Goal: Transaction & Acquisition: Purchase product/service

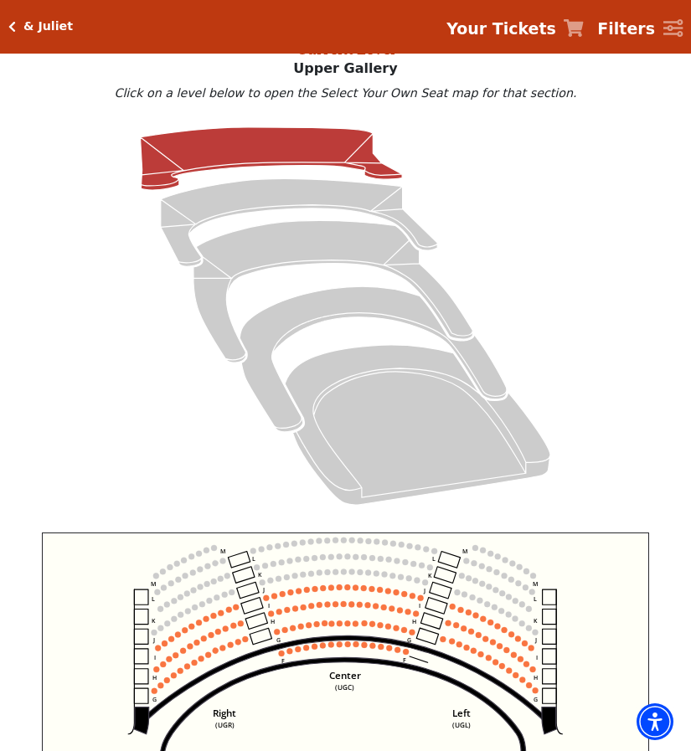
scroll to position [64, 0]
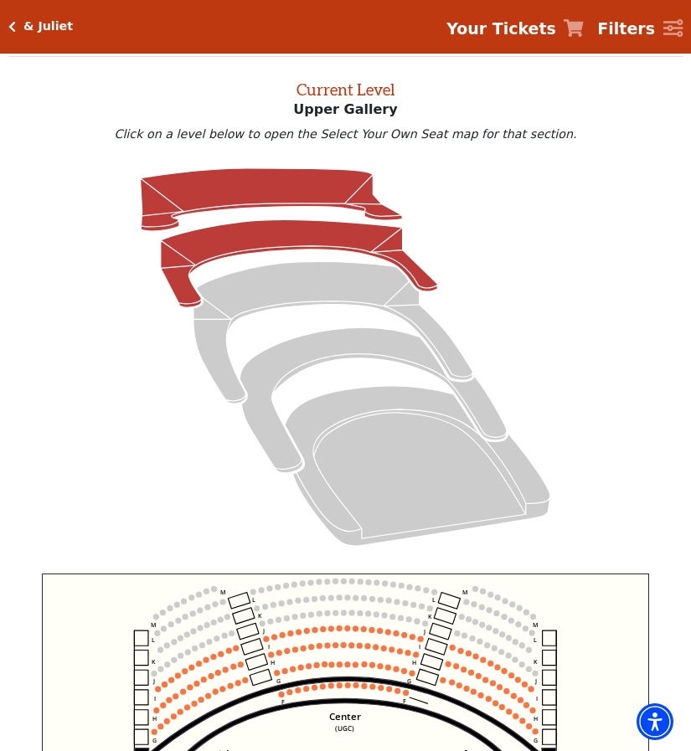
click at [225, 258] on icon at bounding box center [299, 264] width 277 height 88
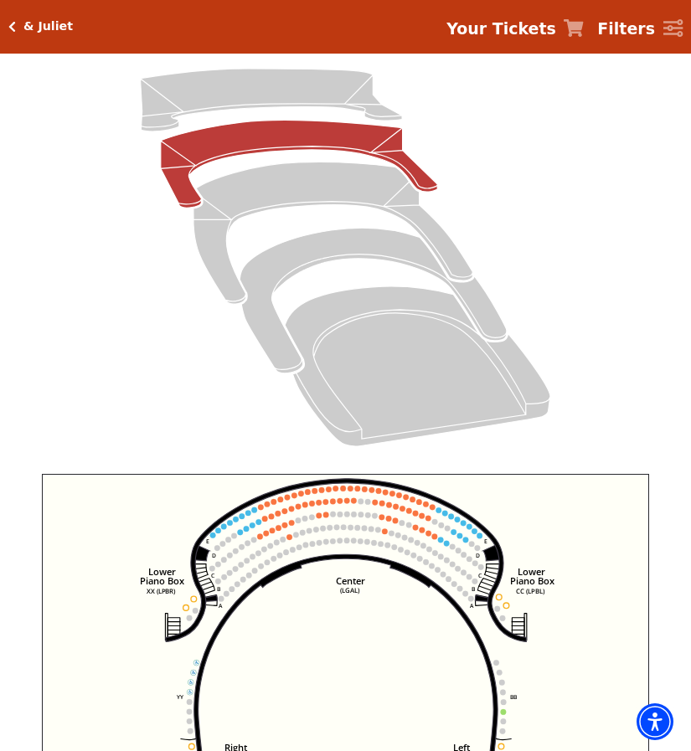
scroll to position [315, 0]
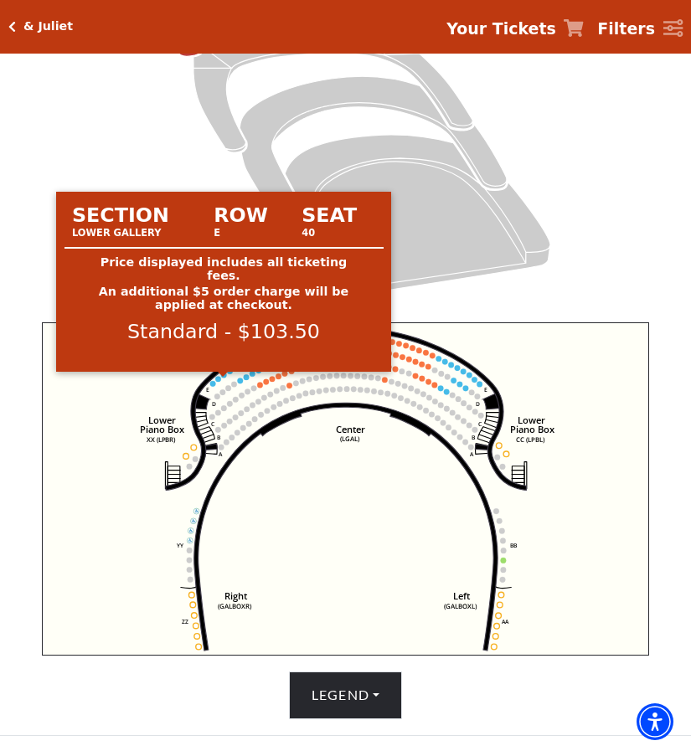
click at [226, 379] on circle at bounding box center [224, 376] width 6 height 6
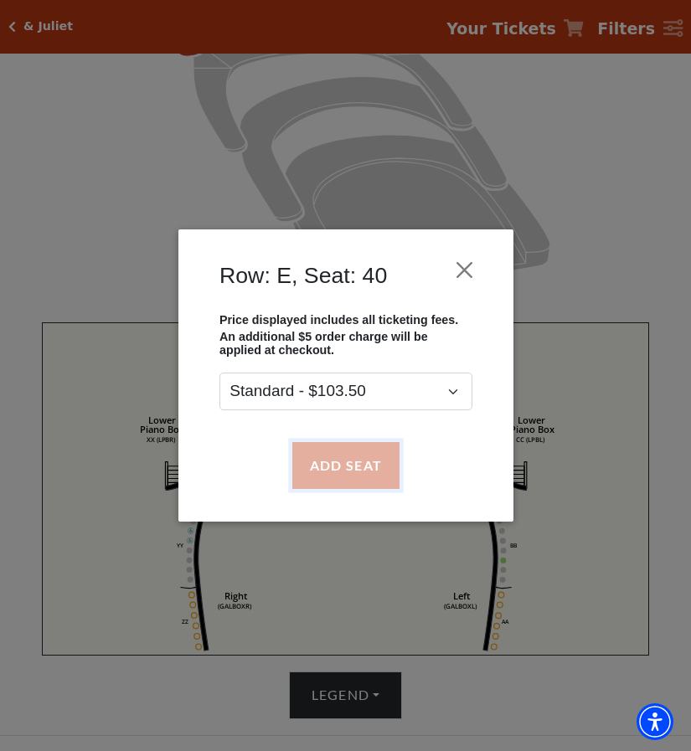
click at [356, 483] on button "Add Seat" at bounding box center [345, 465] width 107 height 47
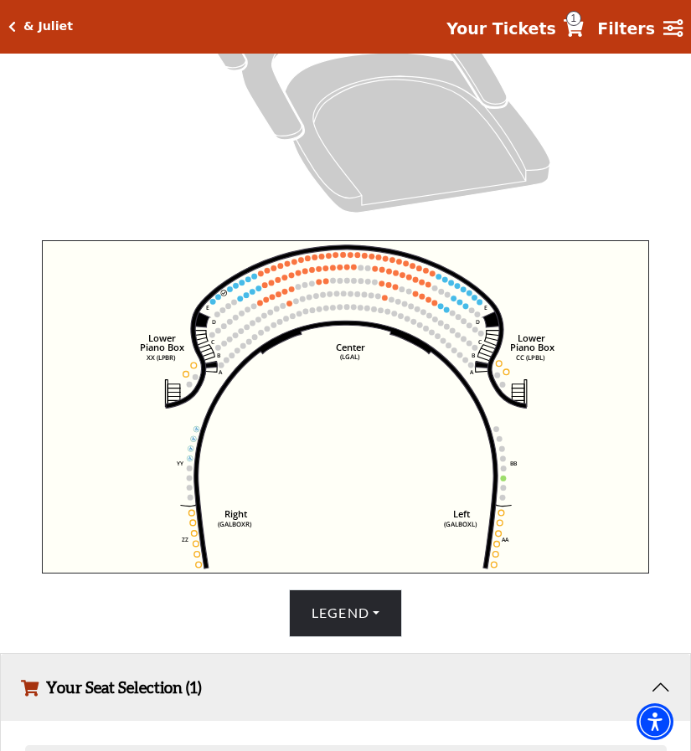
scroll to position [328, 0]
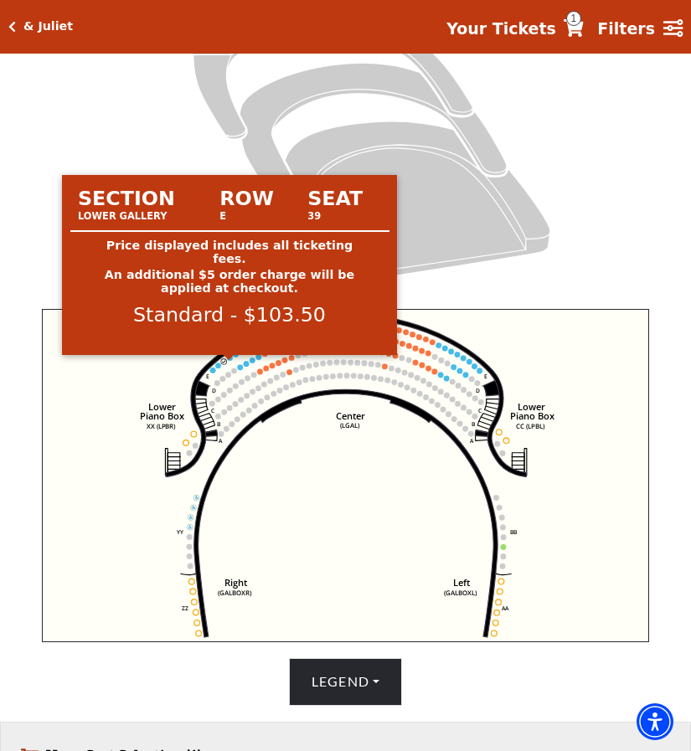
click at [230, 361] on circle at bounding box center [230, 358] width 6 height 6
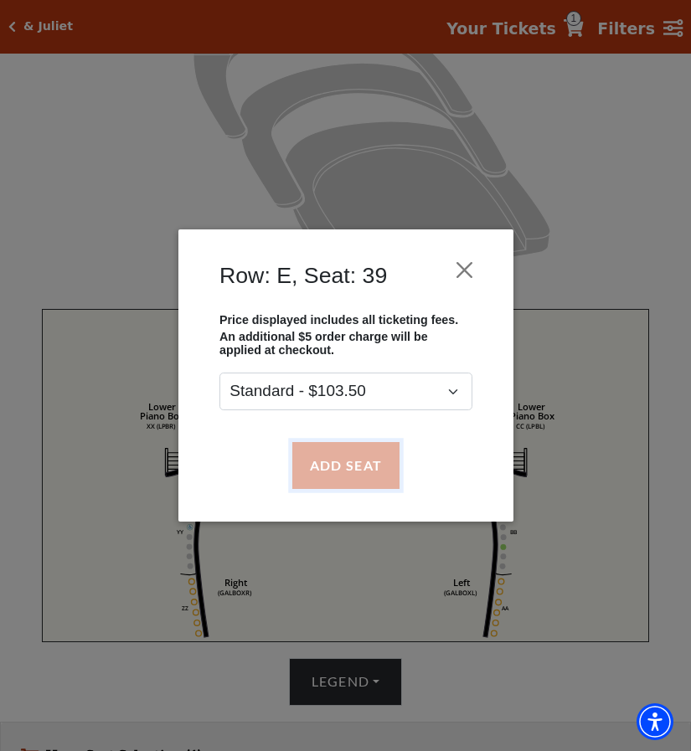
click at [350, 468] on button "Add Seat" at bounding box center [345, 465] width 107 height 47
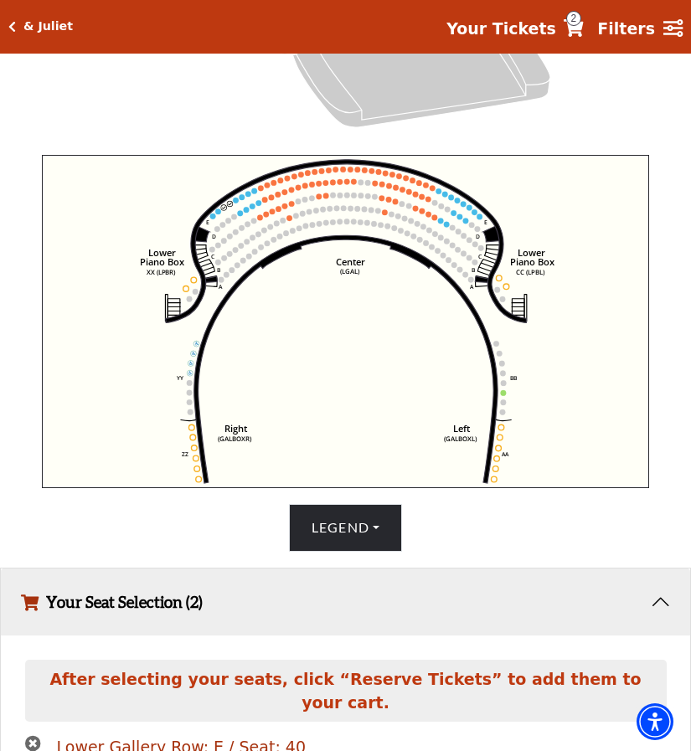
scroll to position [481, 0]
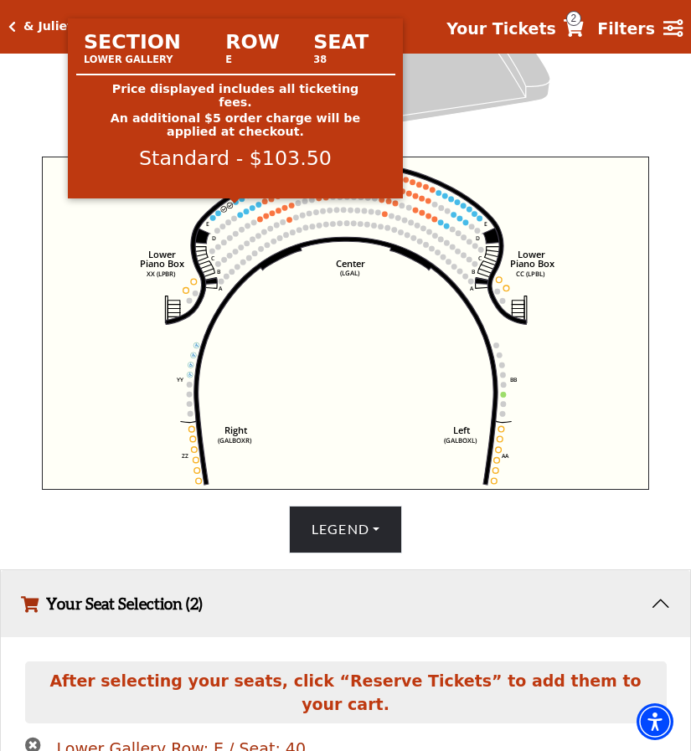
click at [235, 205] on circle at bounding box center [236, 202] width 6 height 6
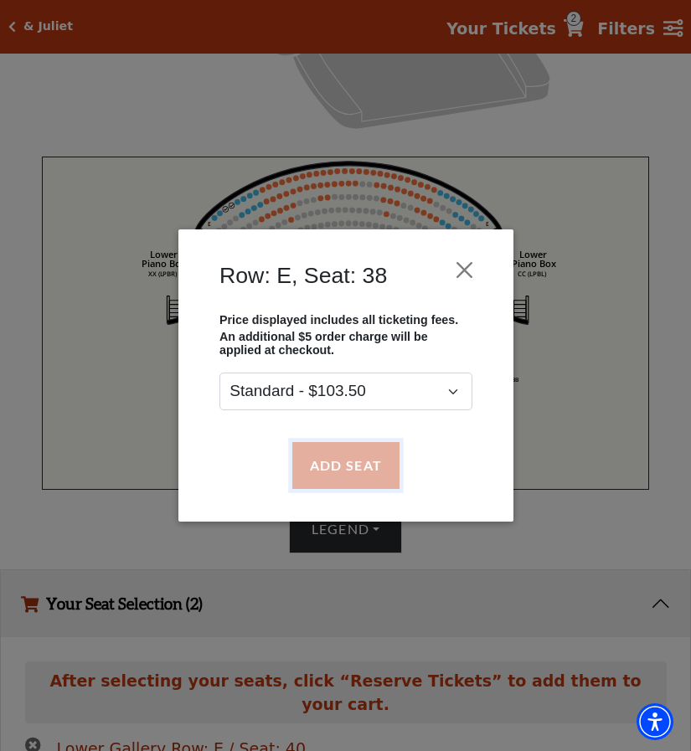
drag, startPoint x: 332, startPoint y: 462, endPoint x: 324, endPoint y: 457, distance: 9.6
click at [328, 462] on button "Add Seat" at bounding box center [345, 465] width 107 height 47
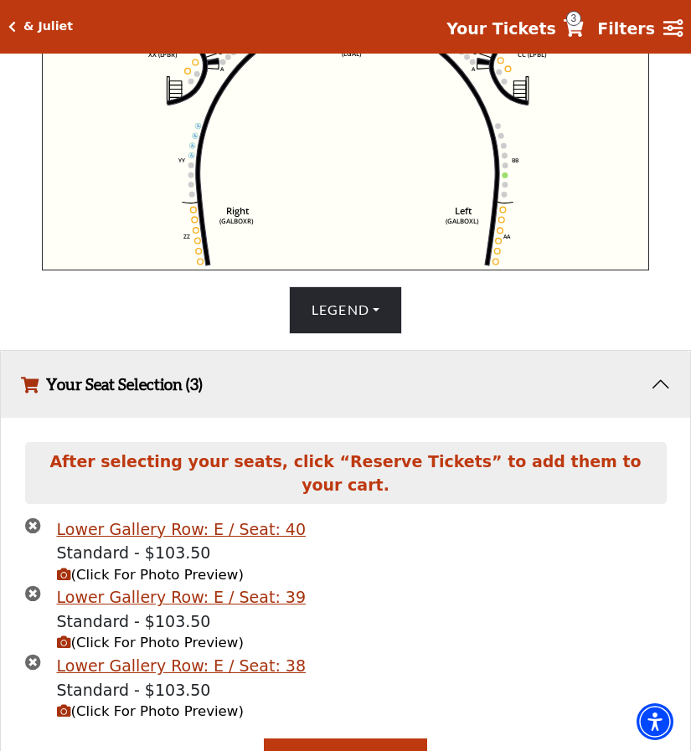
scroll to position [382, 0]
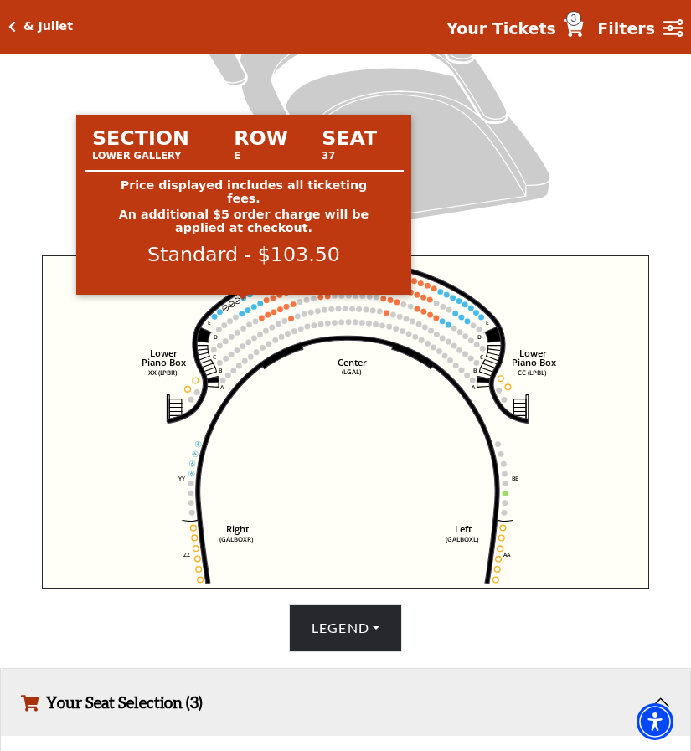
click at [245, 302] on circle at bounding box center [243, 299] width 6 height 6
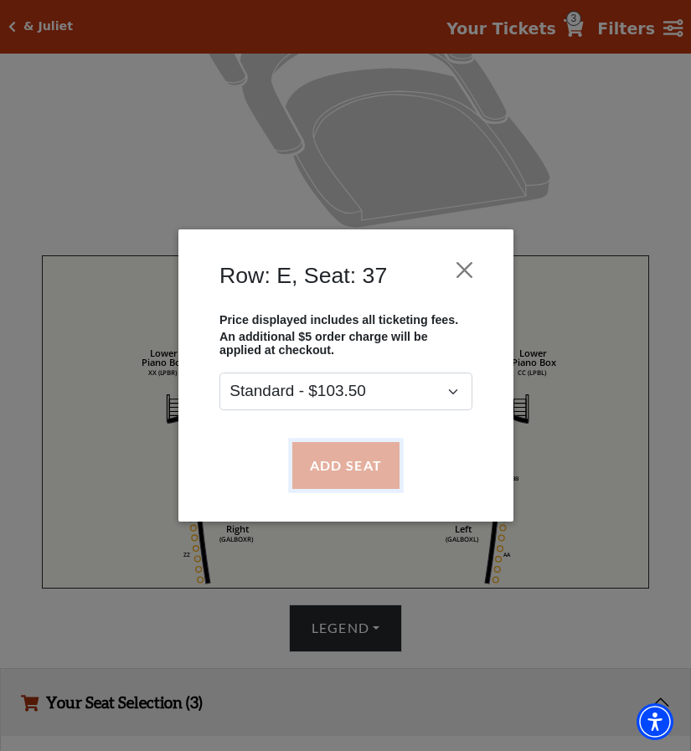
click at [307, 474] on button "Add Seat" at bounding box center [345, 465] width 107 height 47
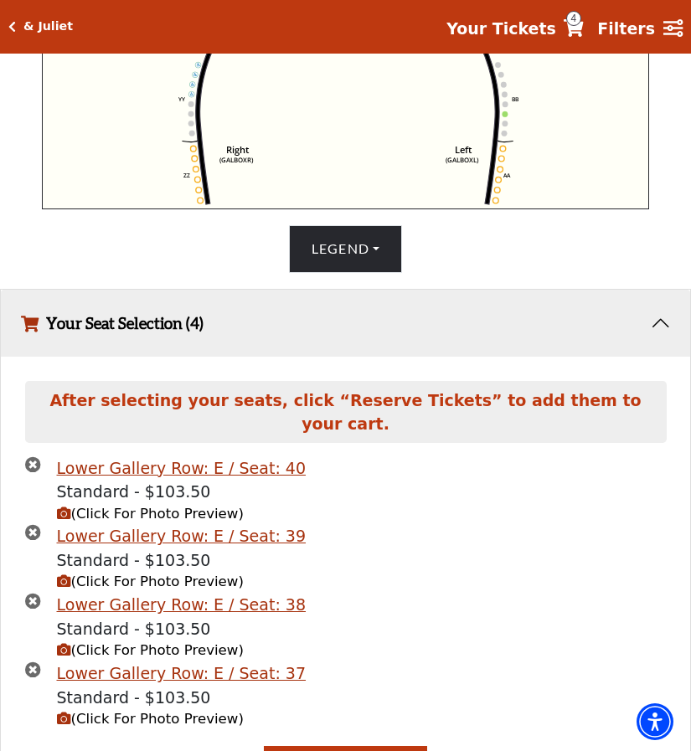
scroll to position [786, 0]
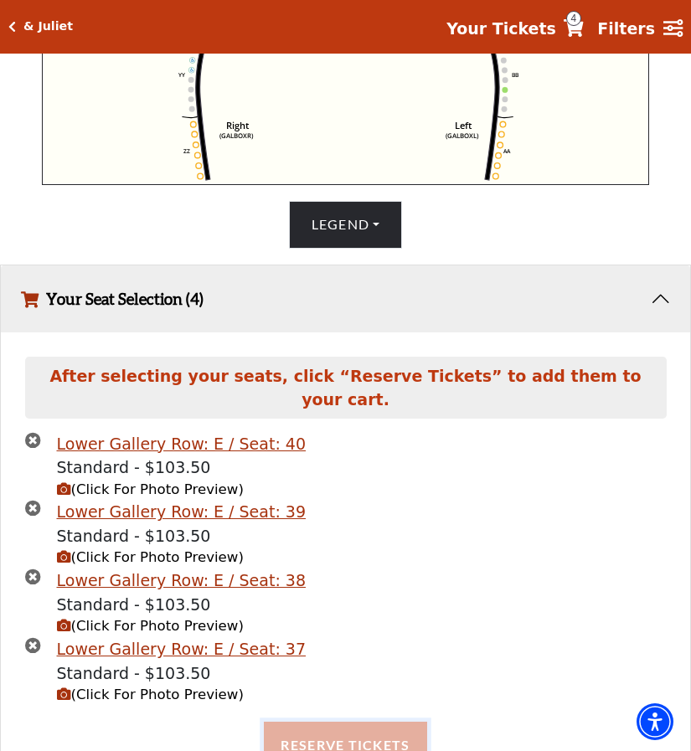
click at [379, 725] on button "Reserve Tickets" at bounding box center [345, 745] width 163 height 47
click at [348, 722] on button "Reserve Tickets" at bounding box center [345, 745] width 163 height 47
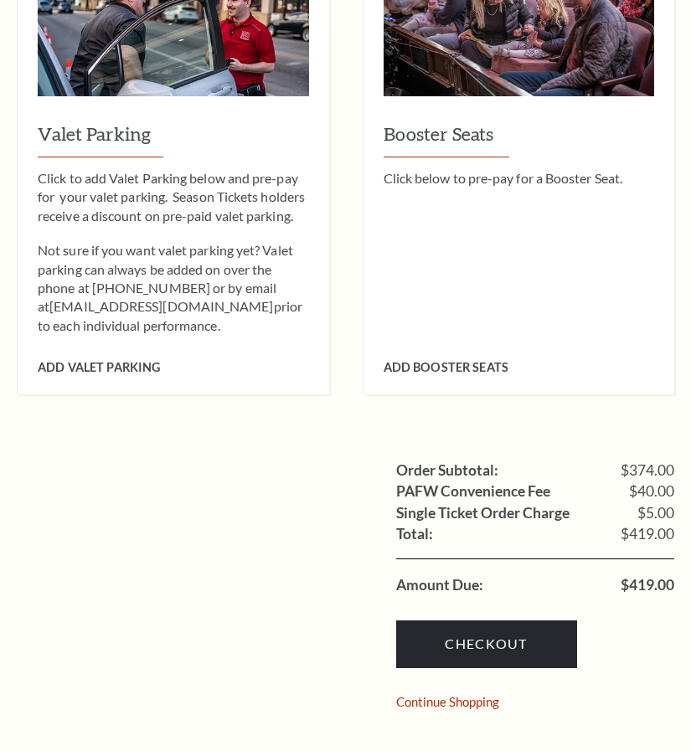
scroll to position [1256, 0]
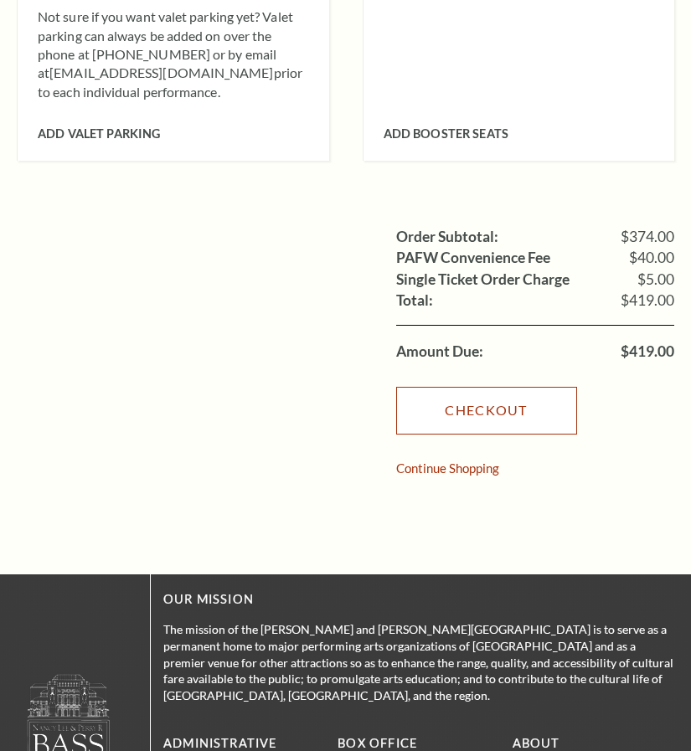
click at [482, 387] on link "Checkout" at bounding box center [486, 410] width 181 height 47
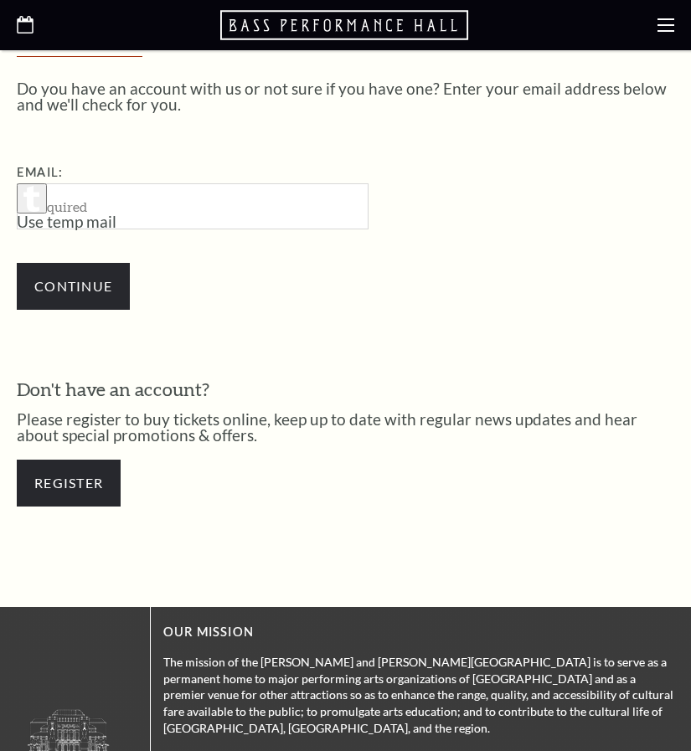
click at [138, 220] on input "Email:" at bounding box center [193, 206] width 352 height 46
type input "SYANKSON025@GMAIL.COM"
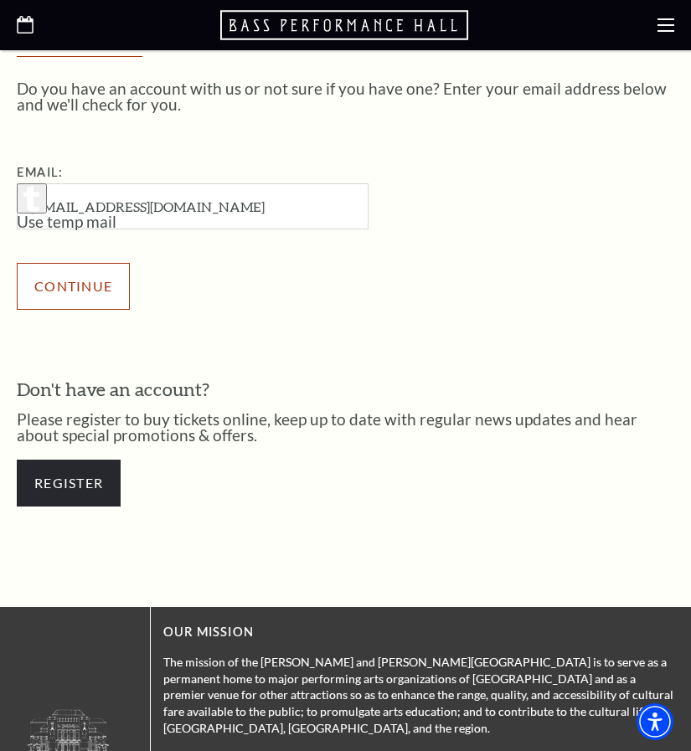
click at [115, 279] on input "Continue" at bounding box center [73, 286] width 113 height 47
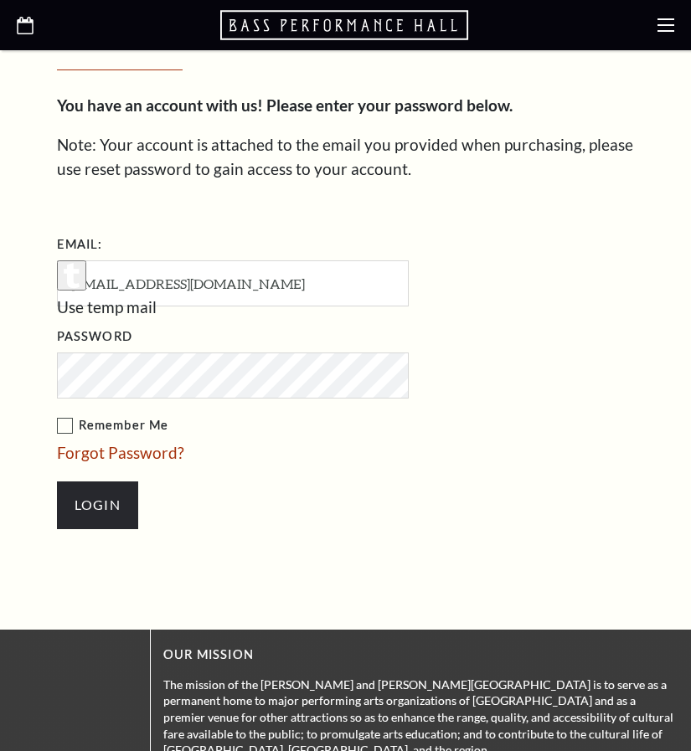
scroll to position [494, 0]
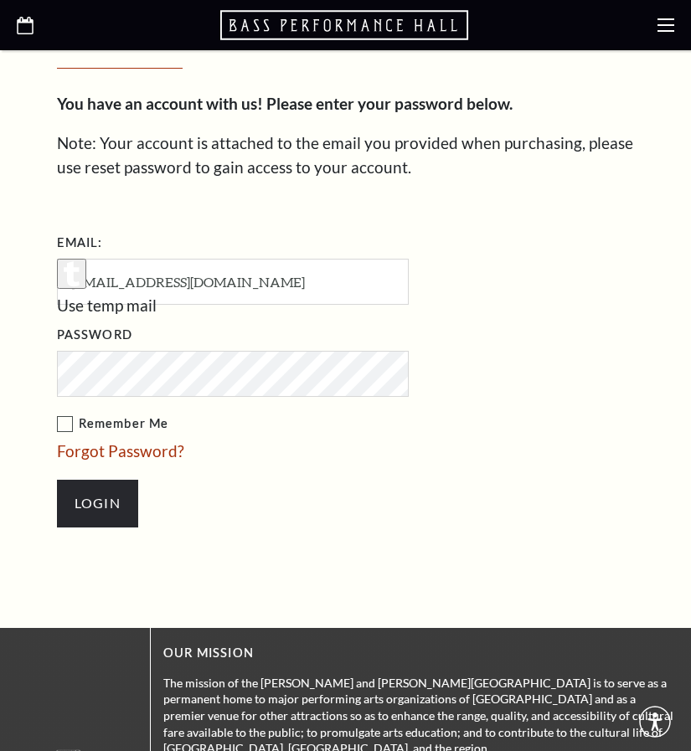
drag, startPoint x: 63, startPoint y: 420, endPoint x: 67, endPoint y: 430, distance: 10.9
click at [63, 420] on label "Remember Me" at bounding box center [316, 424] width 519 height 21
click at [0, 0] on input "Remember Me" at bounding box center [0, 0] width 0 height 0
click at [96, 510] on input "Login" at bounding box center [97, 503] width 81 height 47
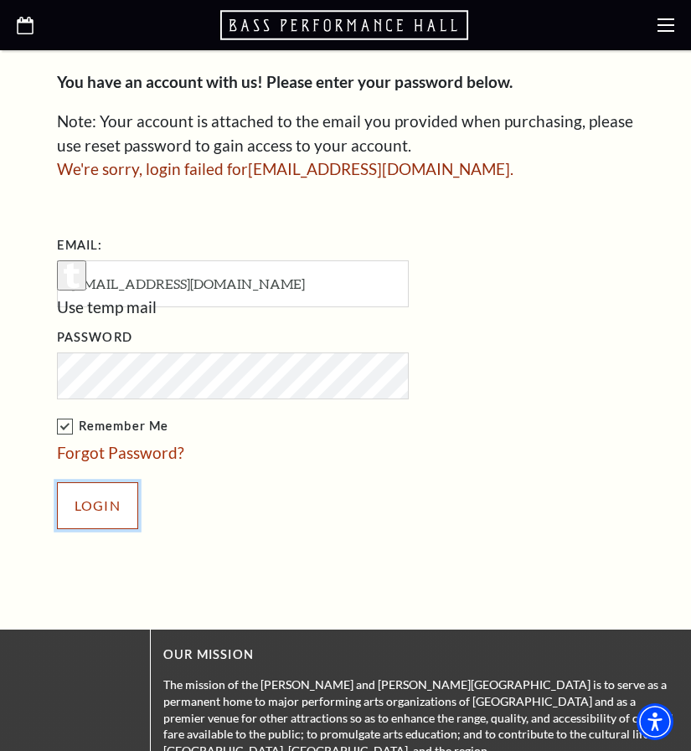
click at [79, 481] on li "Login" at bounding box center [316, 506] width 519 height 80
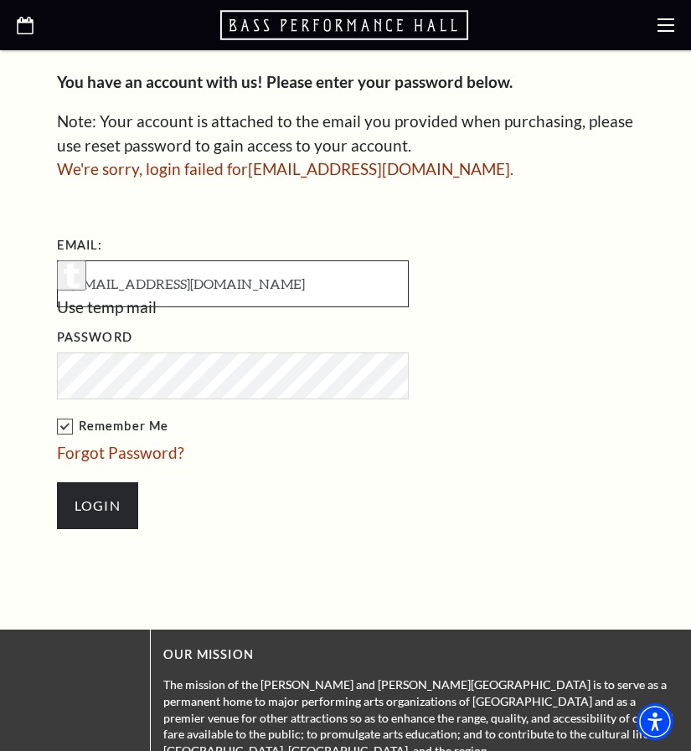
click at [147, 297] on input "SYANKSON025@GMAIL.COM" at bounding box center [233, 284] width 352 height 46
type input "[EMAIL_ADDRESS][DOMAIN_NAME]"
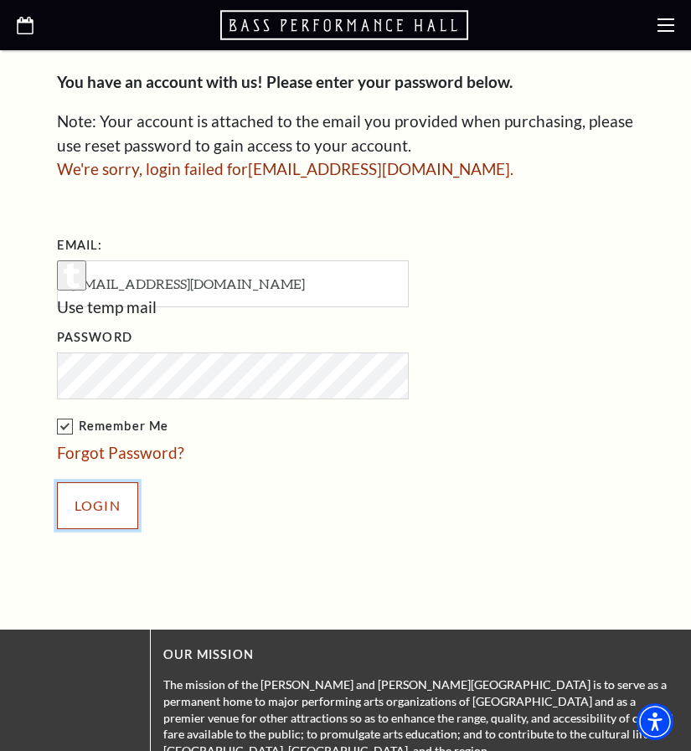
click at [104, 503] on input "Login" at bounding box center [97, 505] width 81 height 47
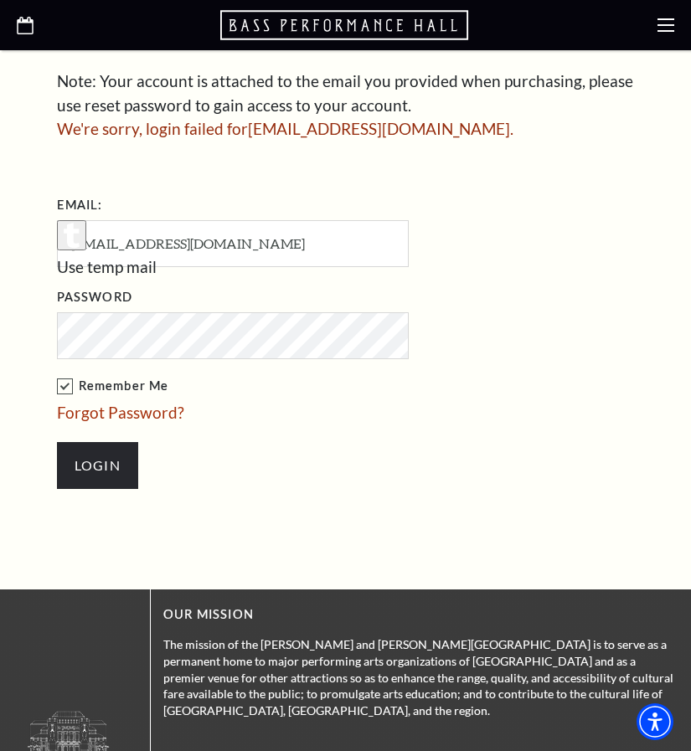
scroll to position [516, 0]
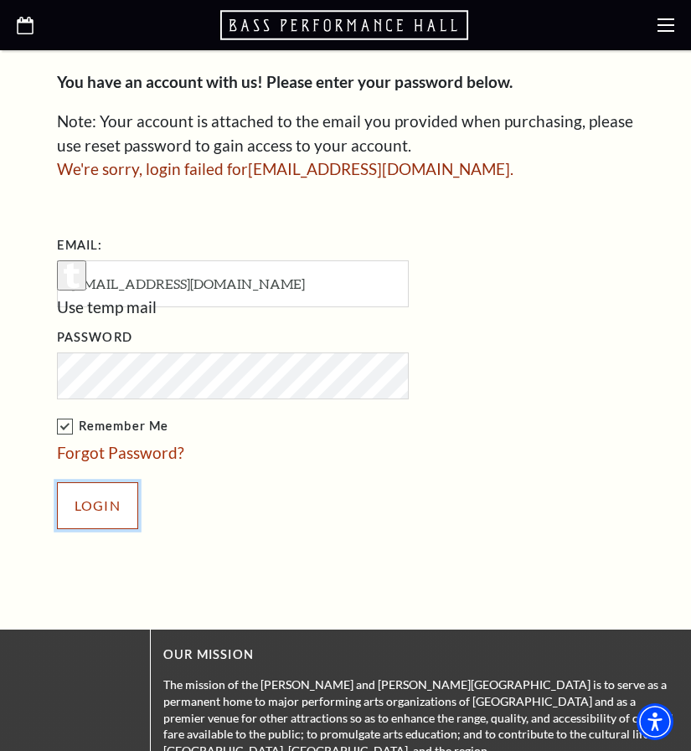
click at [125, 494] on input "Login" at bounding box center [97, 505] width 81 height 47
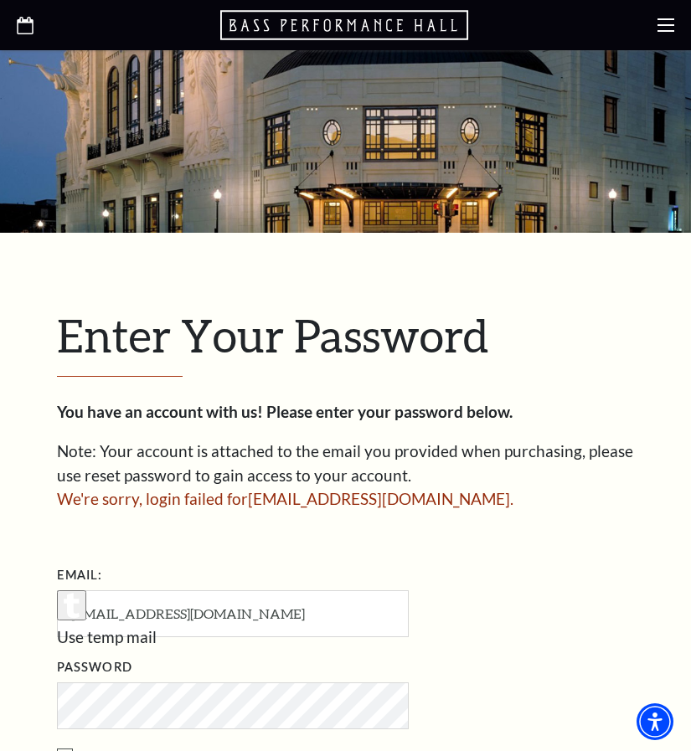
scroll to position [181, 0]
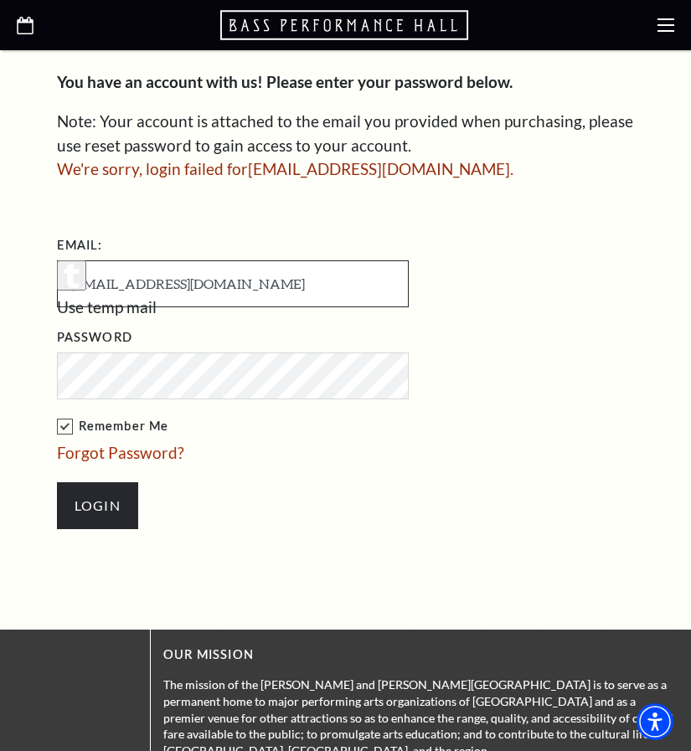
click at [265, 302] on input "[EMAIL_ADDRESS][DOMAIN_NAME]" at bounding box center [233, 284] width 352 height 46
type input "[EMAIL_ADDRESS][DOMAIN_NAME]"
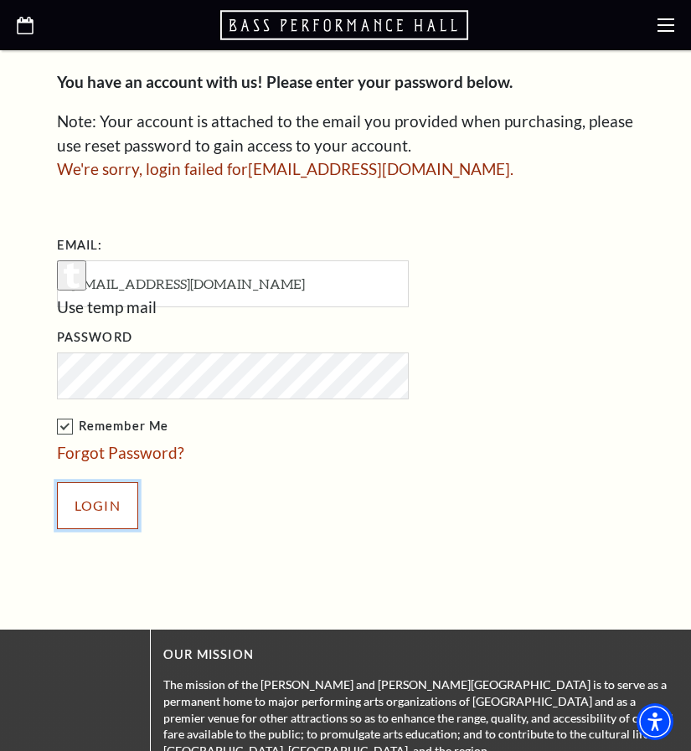
click at [110, 499] on input "Login" at bounding box center [97, 505] width 81 height 47
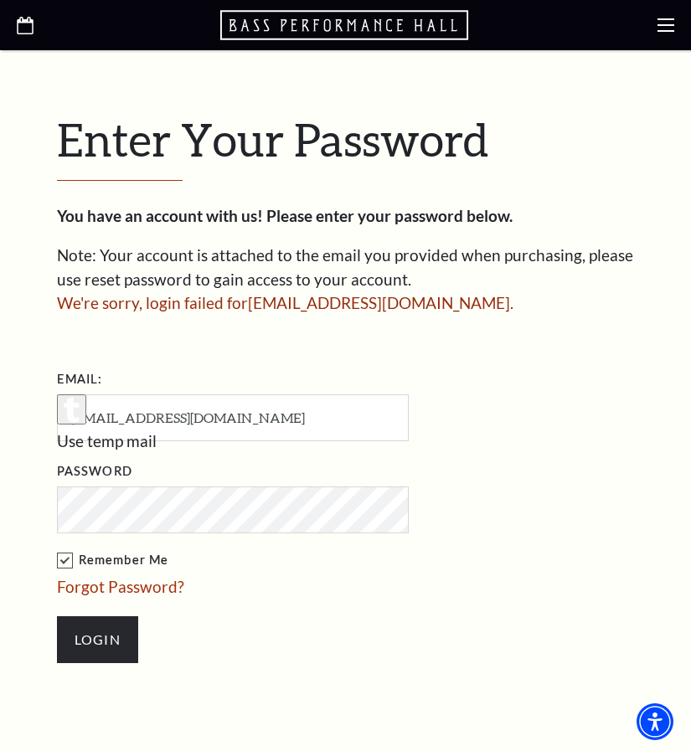
scroll to position [265, 0]
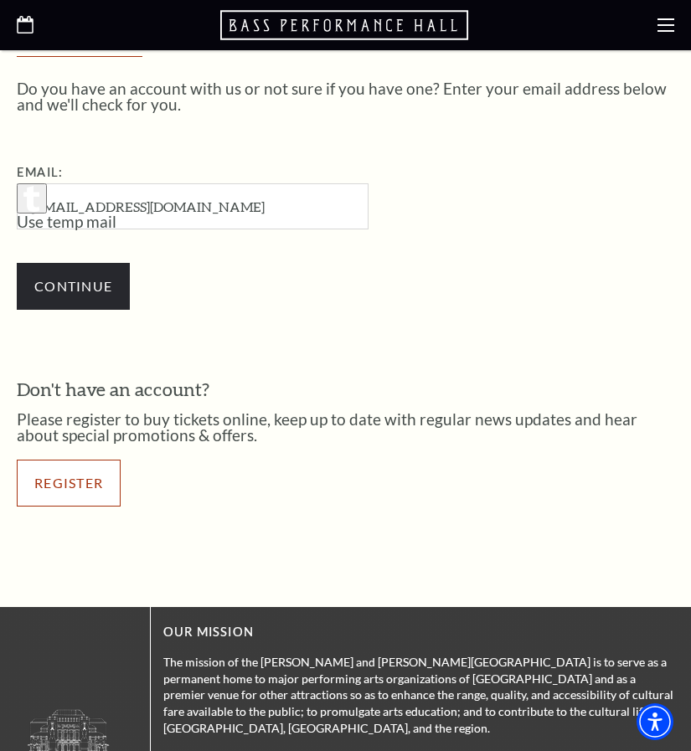
click at [107, 472] on link "Register" at bounding box center [69, 483] width 104 height 47
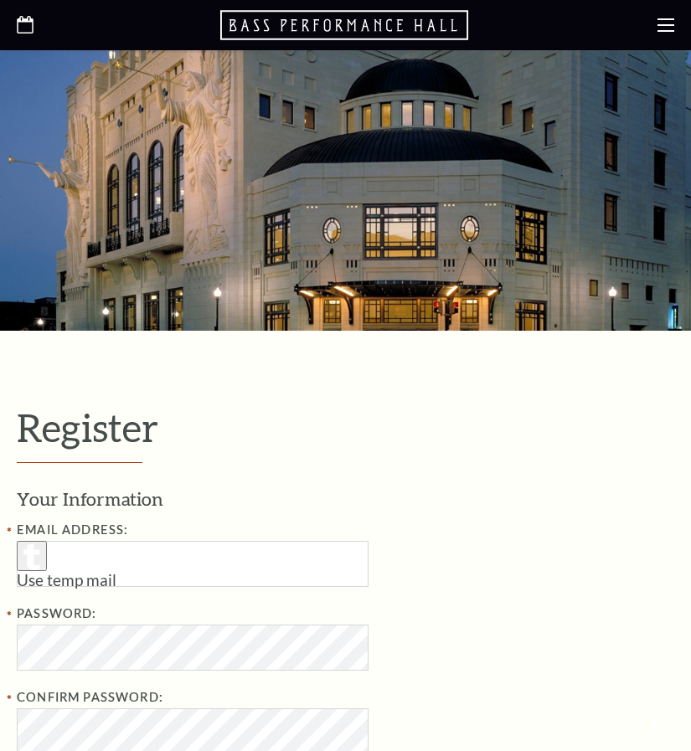
select select "1"
select select "[GEOGRAPHIC_DATA]"
type input "su23noagwo@xkxkud.com"
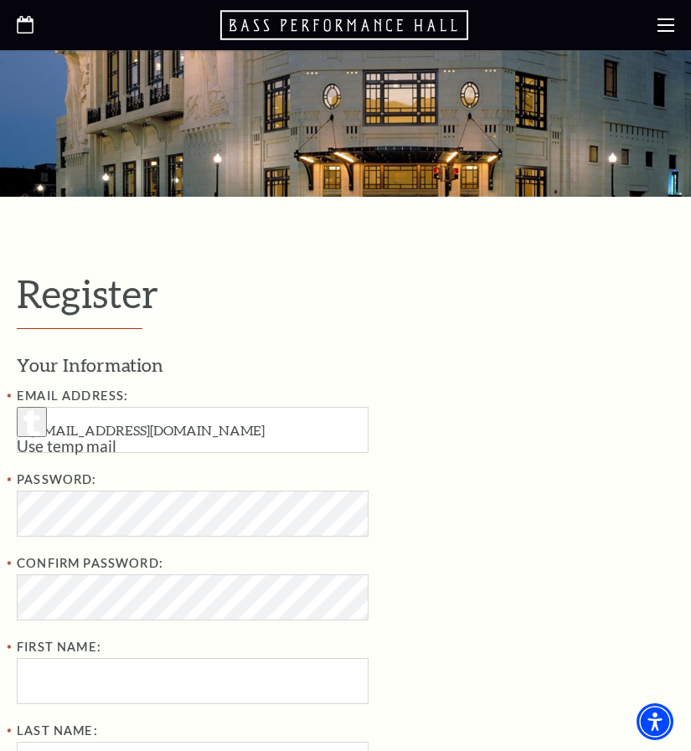
scroll to position [335, 0]
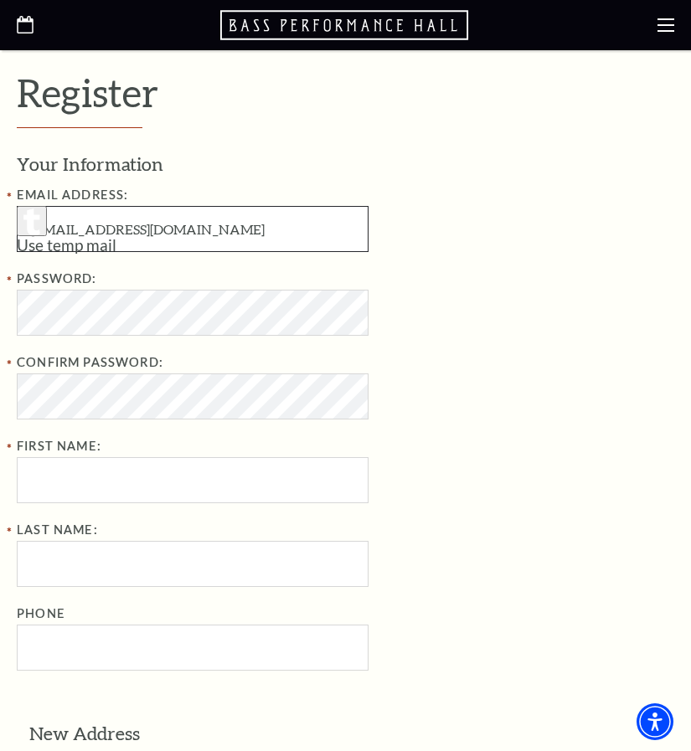
click at [198, 234] on input "su23noagwo@xkxkud.com" at bounding box center [193, 229] width 352 height 46
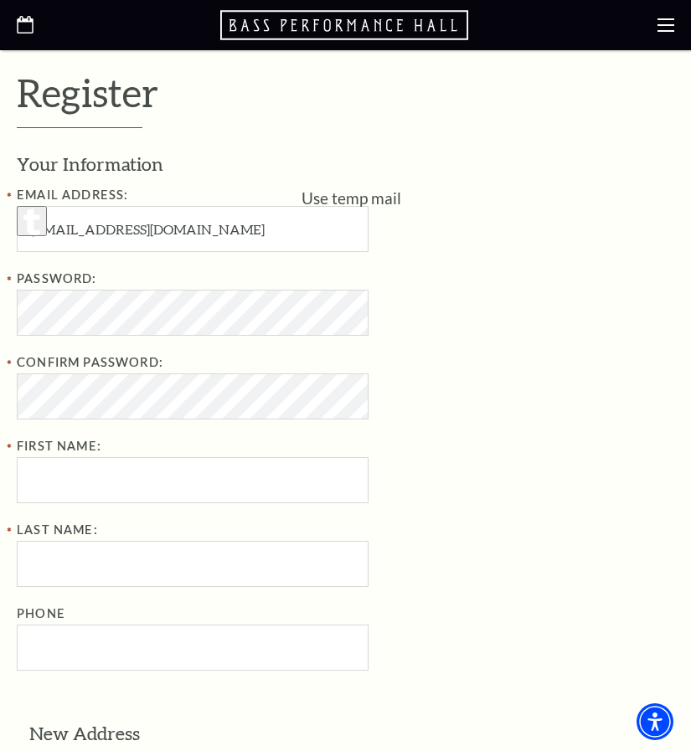
click at [47, 219] on button "button" at bounding box center [32, 221] width 30 height 30
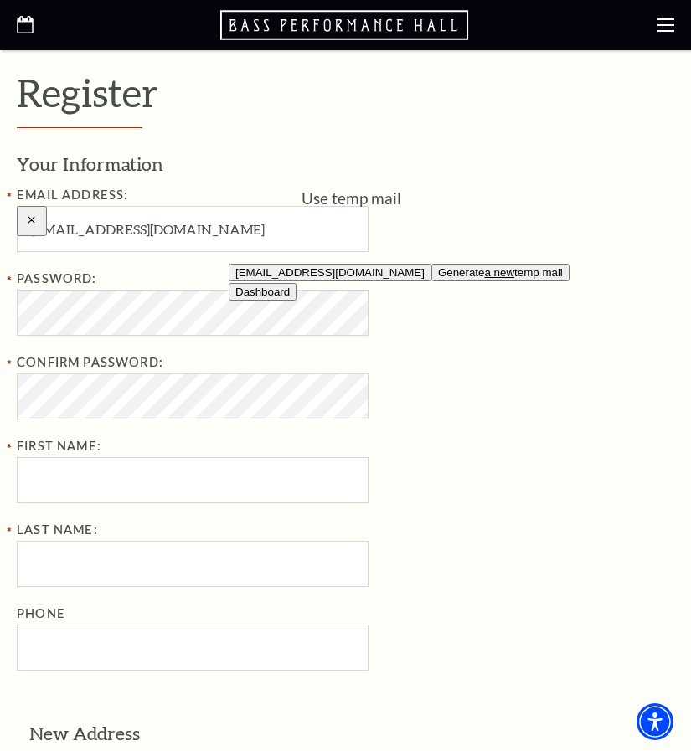
click at [336, 281] on button "az63jsvbjd@xkxkud.com" at bounding box center [330, 273] width 203 height 18
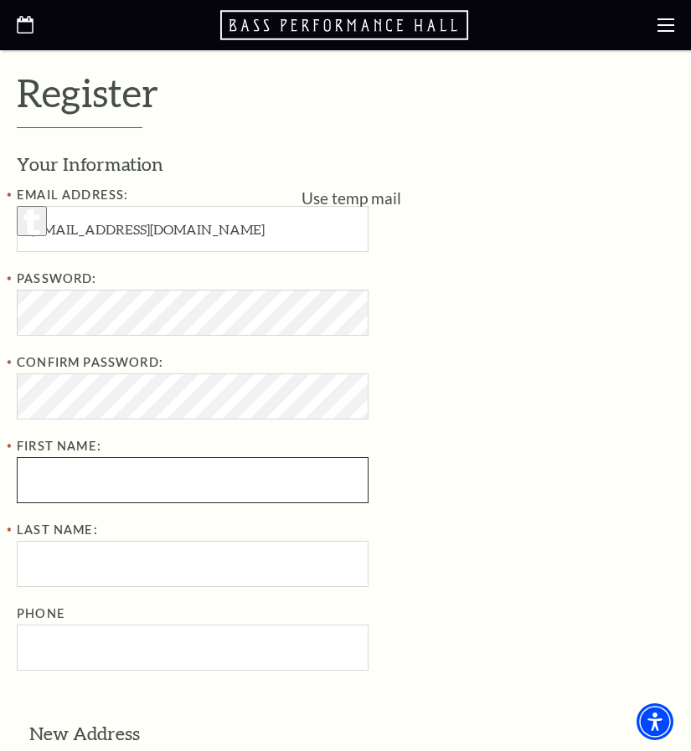
click at [167, 471] on input "First Name:" at bounding box center [193, 480] width 352 height 46
type input "Samuel"
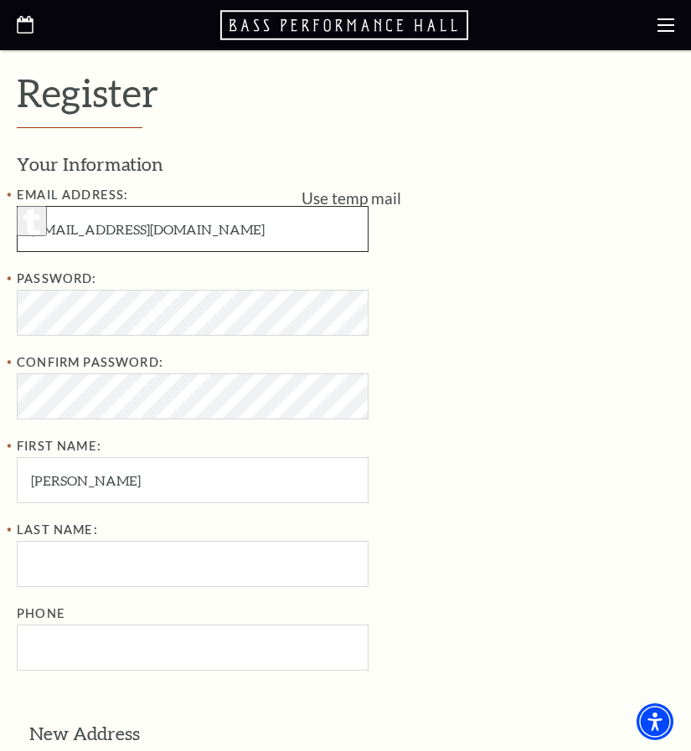
type input "SYANKSON025@GMAIL.COM"
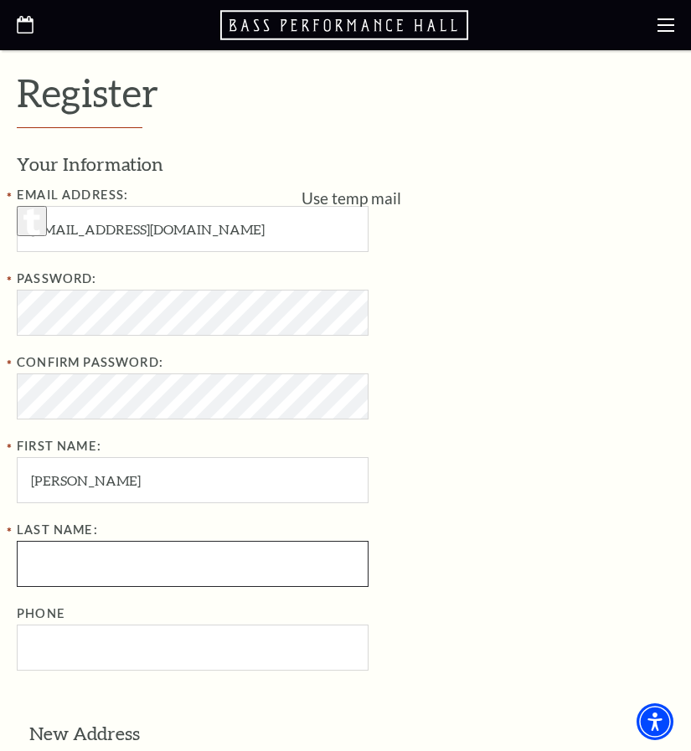
type input "Yankson"
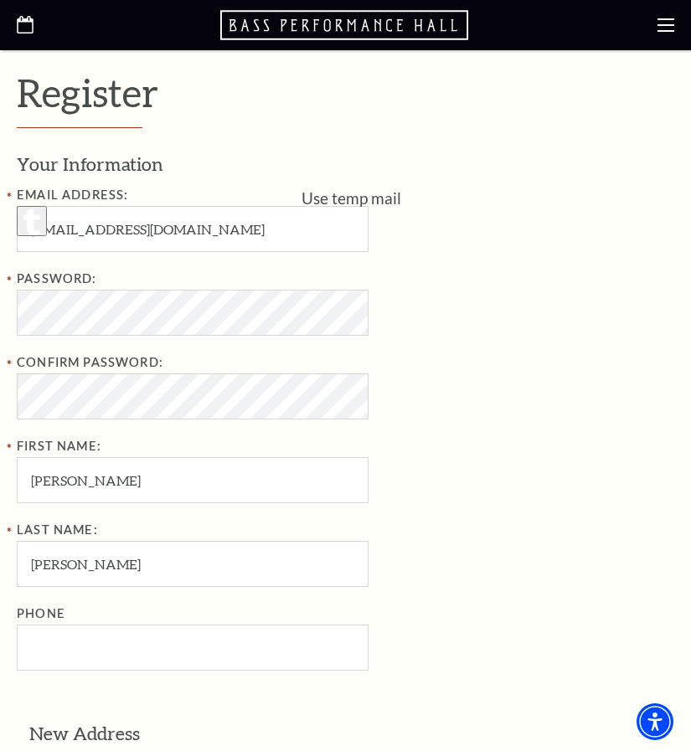
type input "0597237621"
type input "1234"
type input "Salt Lake City"
select select "OH"
type input "45209"
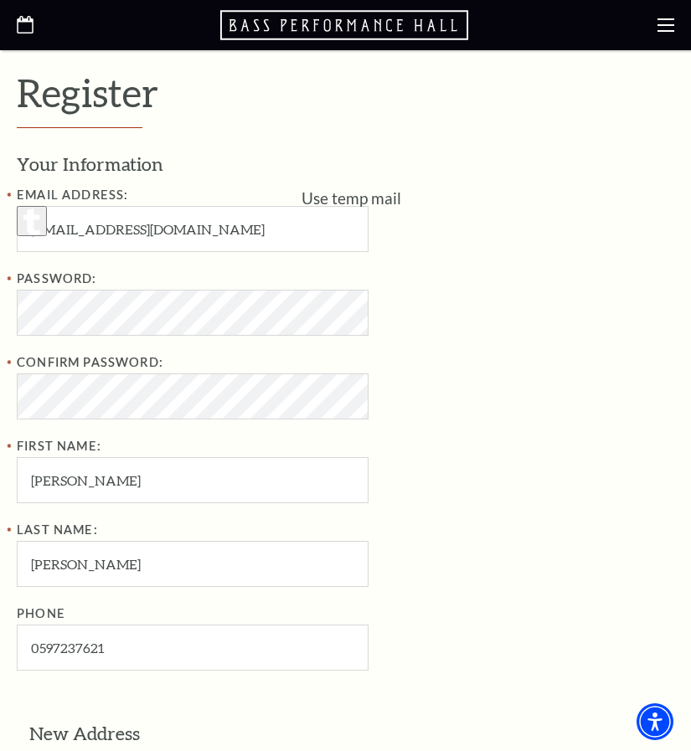
type input "059-723-7621"
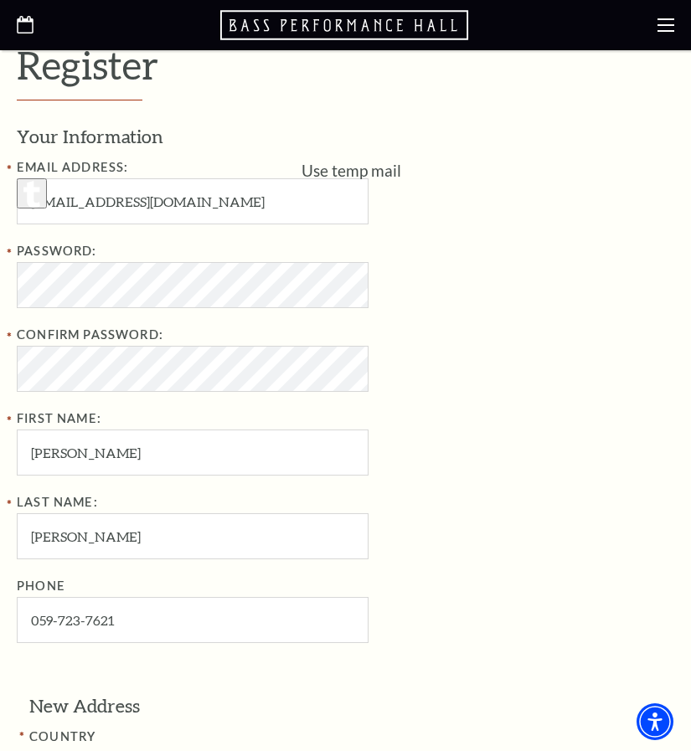
scroll to position [273, 0]
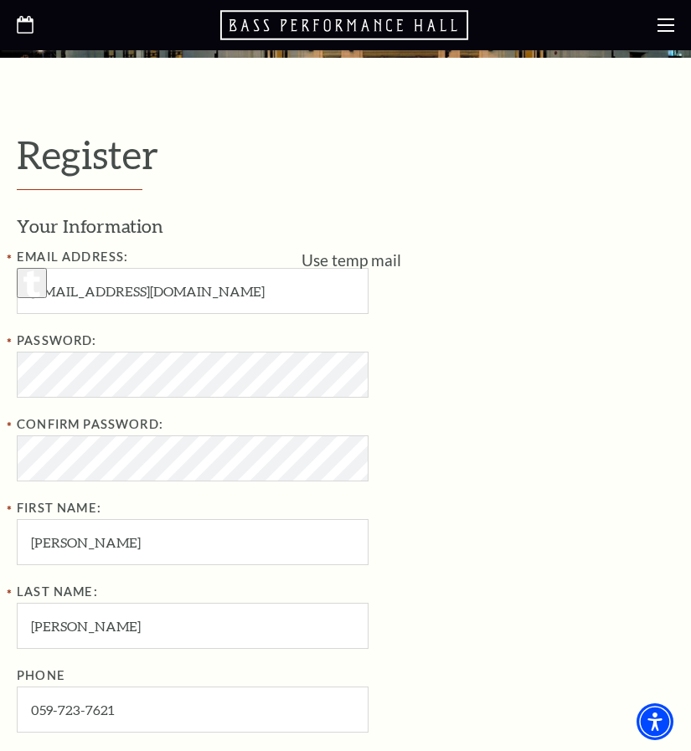
click at [488, 211] on div "Register Your Information Email Address: SYANKSON025@GMAIL.COM Password: Confir…" at bounding box center [346, 741] width 658 height 1216
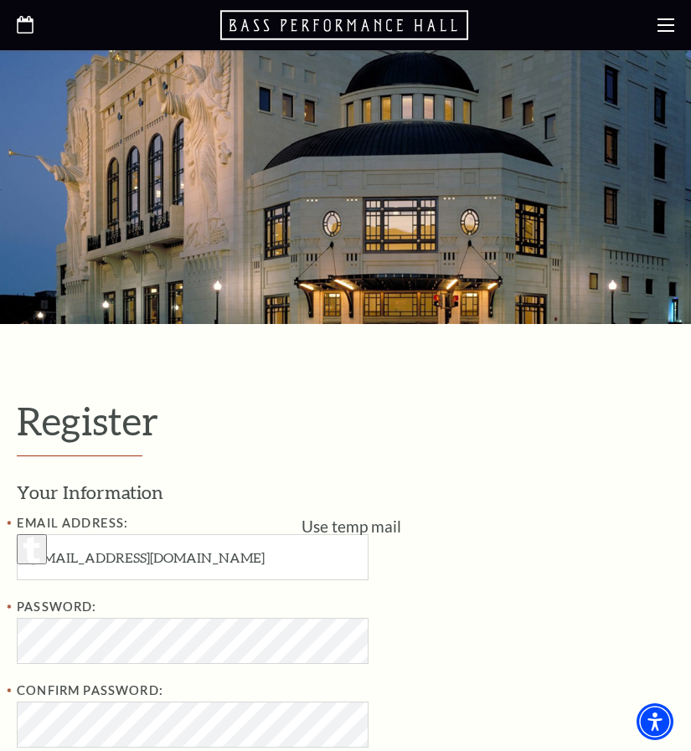
scroll to position [0, 0]
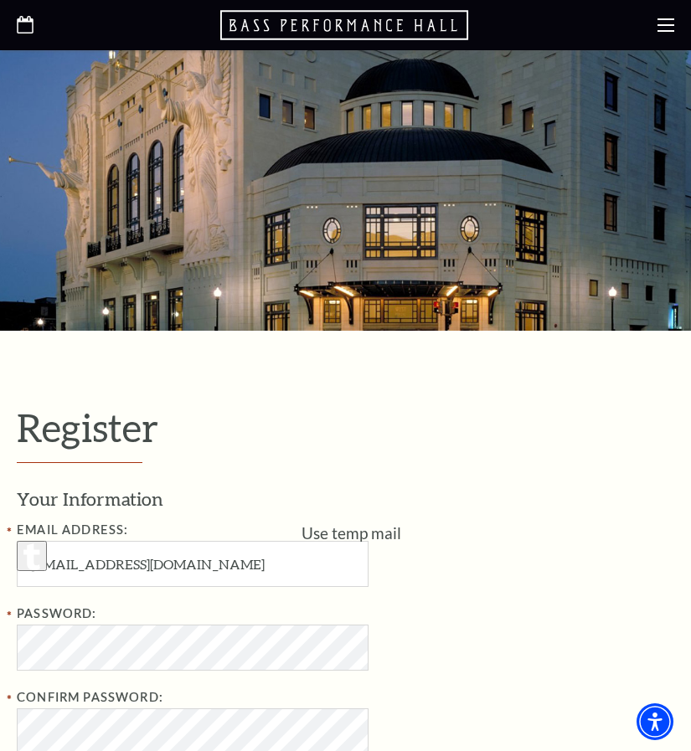
click at [55, 431] on h1 "Register" at bounding box center [346, 434] width 658 height 57
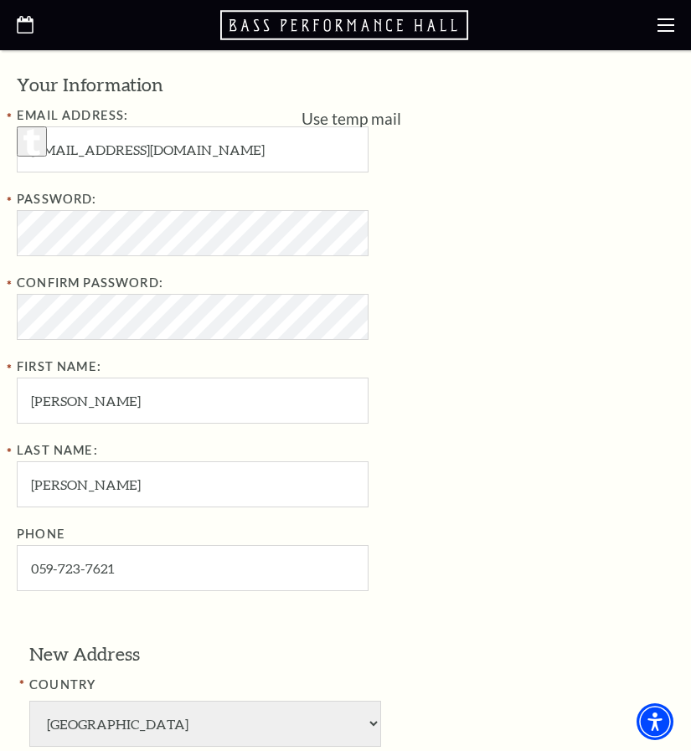
scroll to position [412, 0]
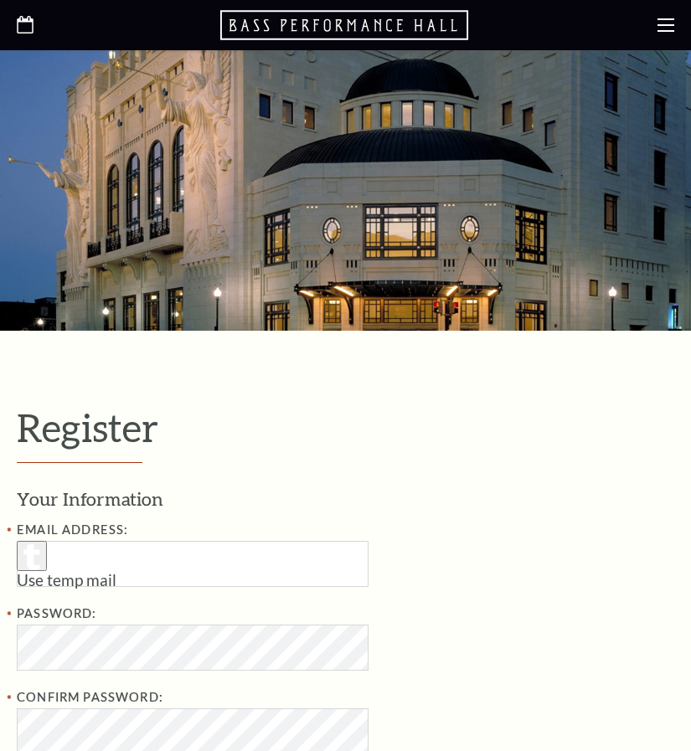
select select "1"
select select "TX"
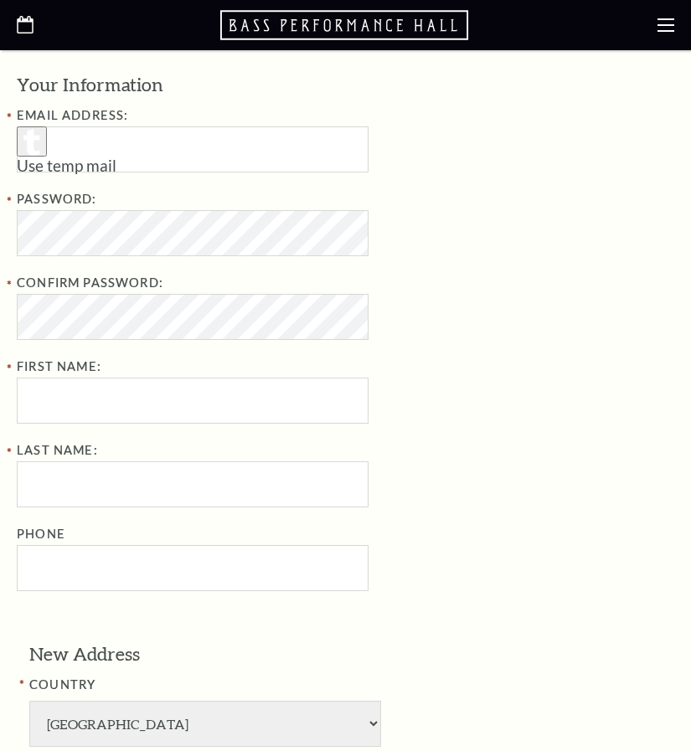
scroll to position [415, 0]
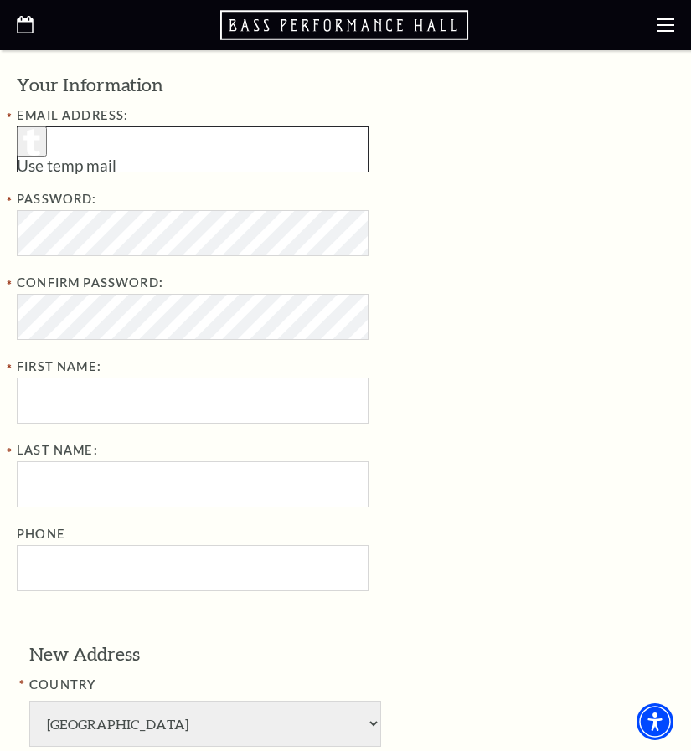
type input "su23noagwo@xkxkud.com"
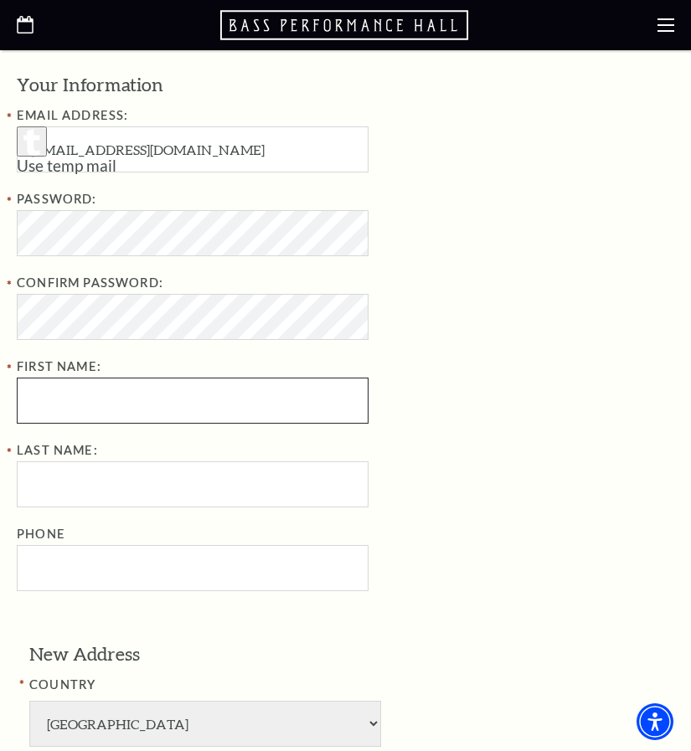
click at [177, 403] on input "First Name:" at bounding box center [193, 401] width 352 height 46
type input "Samuel"
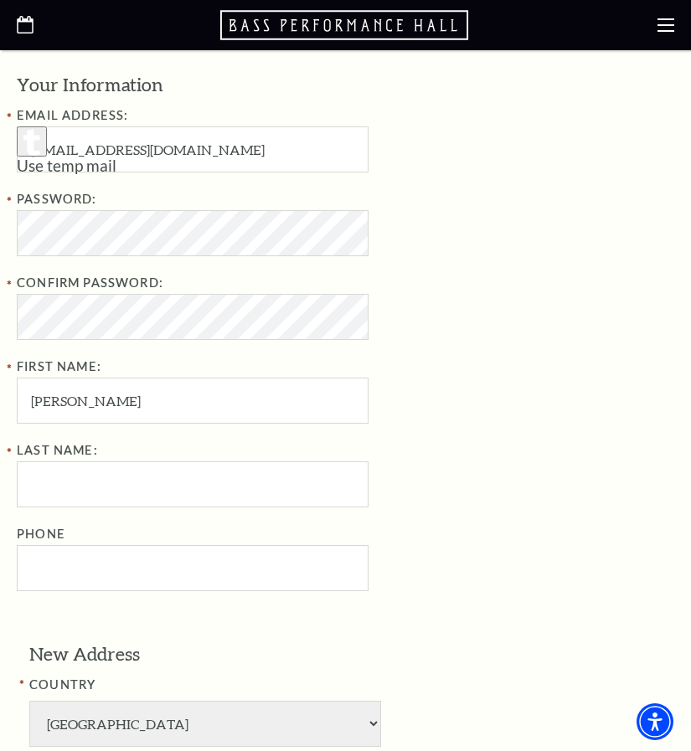
type input "Yankson"
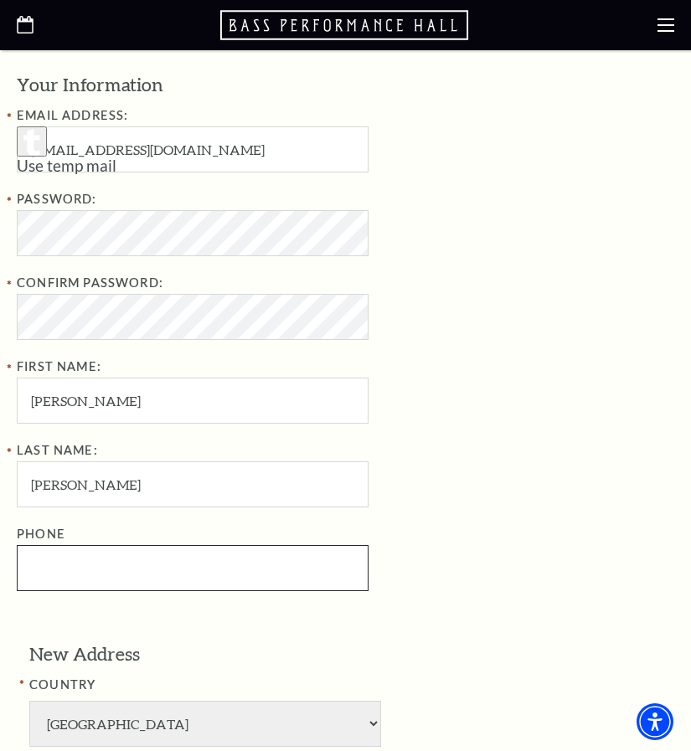
type input "0597237621"
type input "1234"
type input "Cincinnati"
select select "OH"
type input "45209"
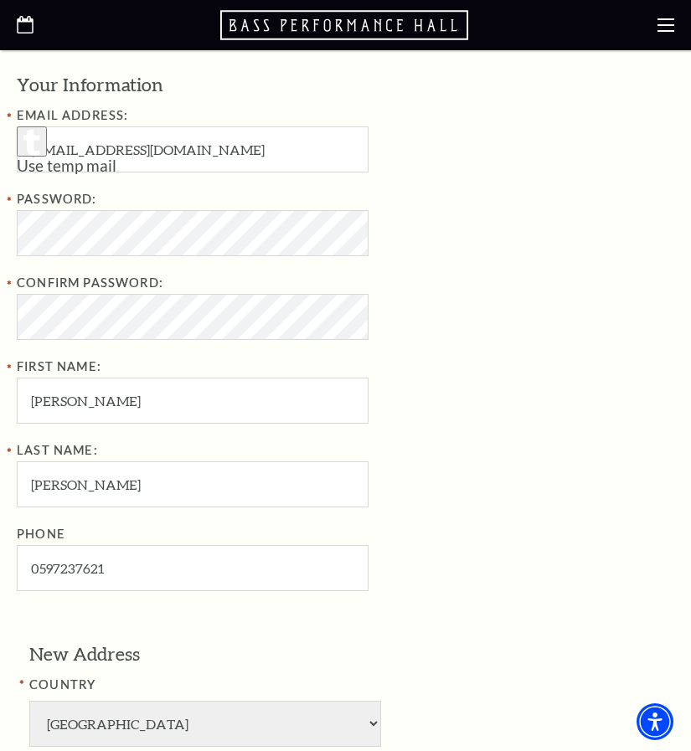
type input "059-723-7621"
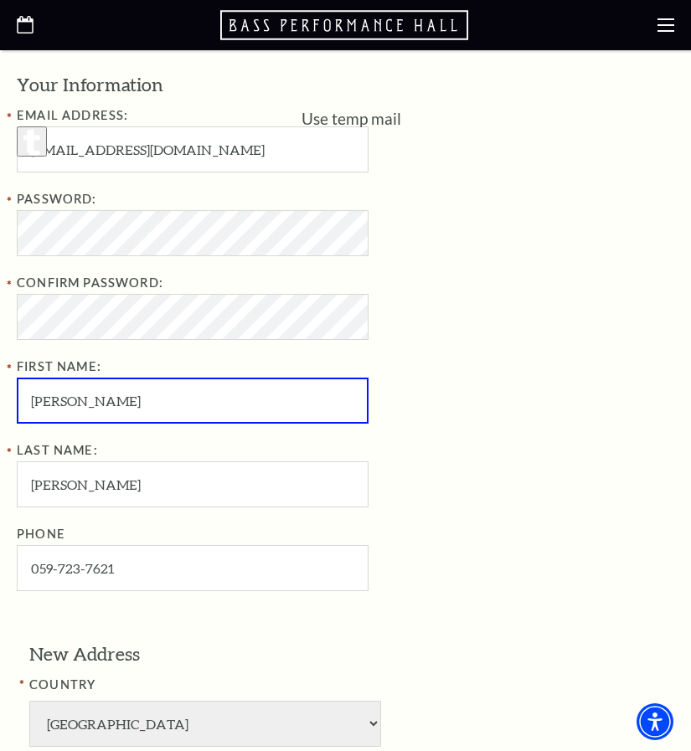
click at [40, 152] on icon "button" at bounding box center [31, 142] width 17 height 27
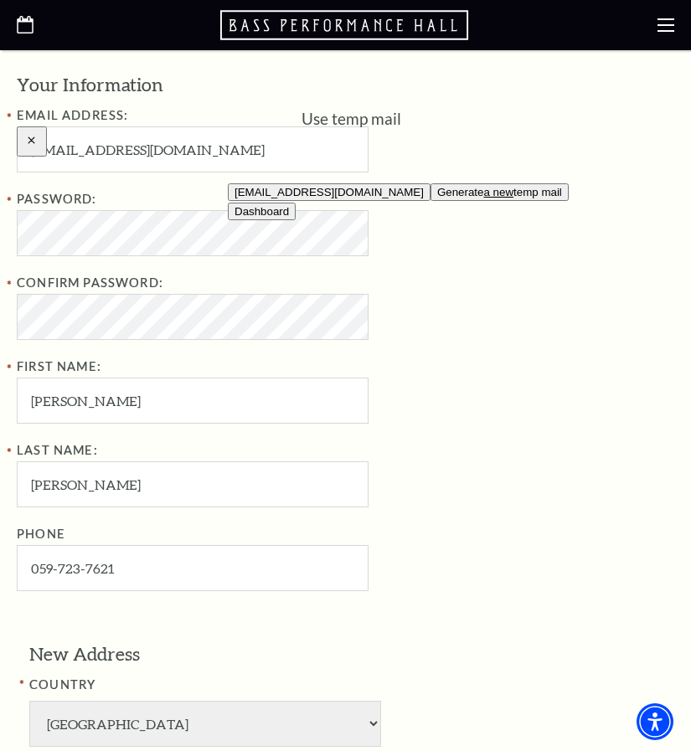
click at [318, 201] on button "az63jsvbjd@xkxkud.com" at bounding box center [329, 192] width 203 height 18
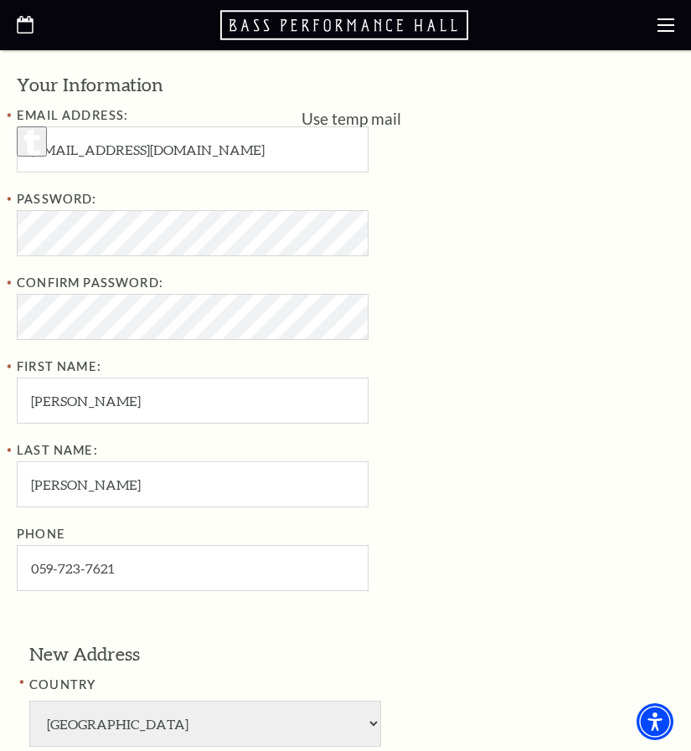
click at [54, 342] on div "Password: Confirm Password: First Name: Samuel" at bounding box center [289, 306] width 544 height 235
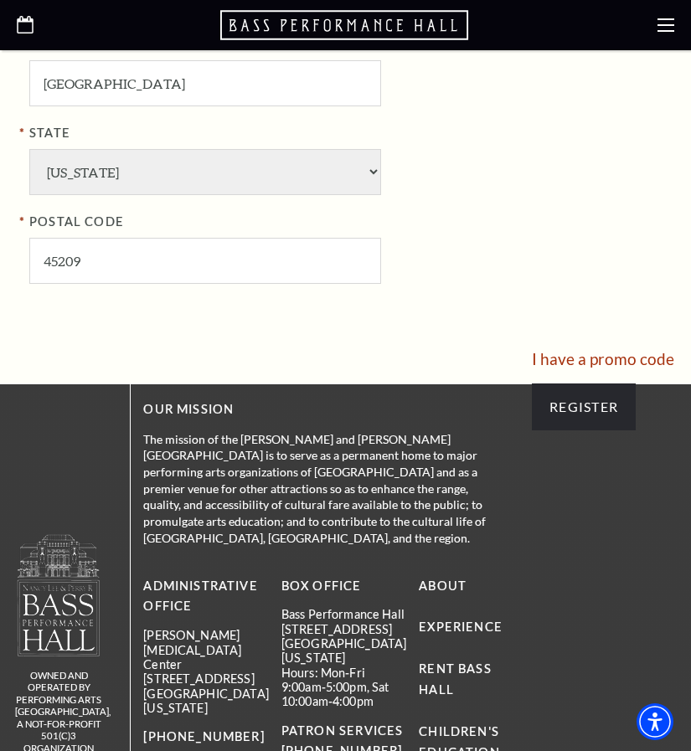
scroll to position [1504, 0]
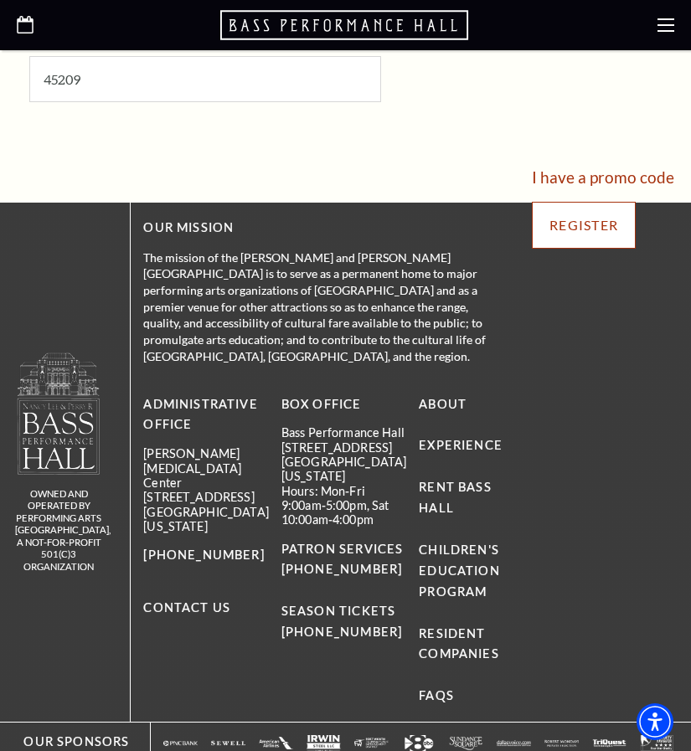
click at [552, 227] on input "Register" at bounding box center [584, 225] width 104 height 47
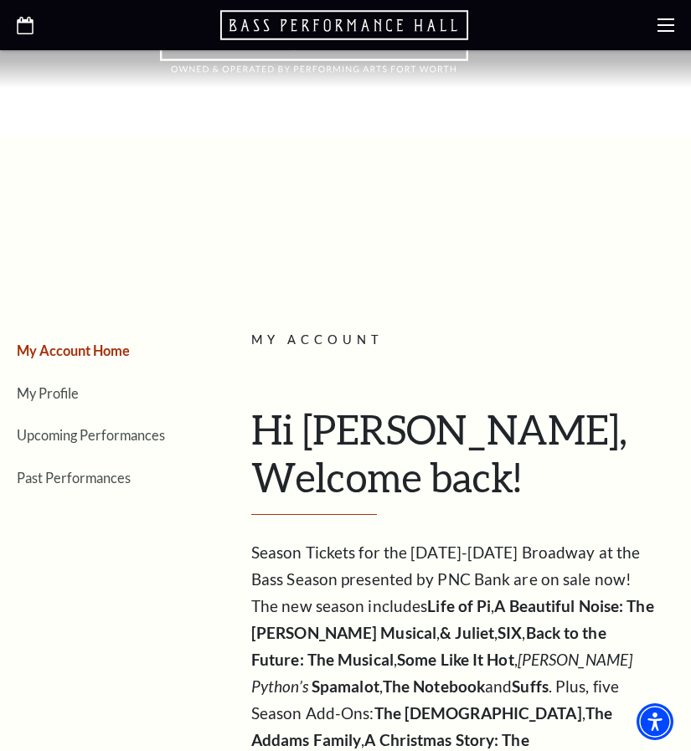
click at [670, 25] on use at bounding box center [666, 24] width 17 height 13
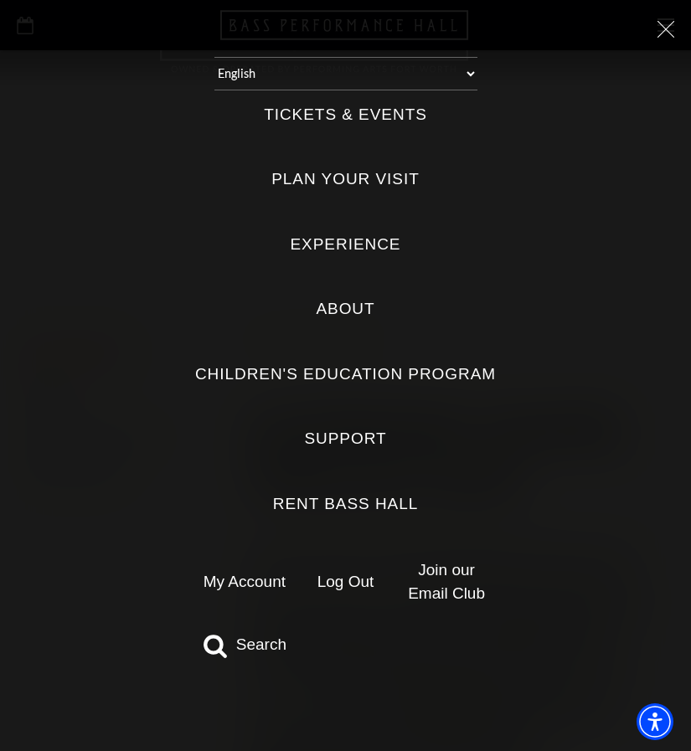
click at [669, 27] on icon at bounding box center [666, 29] width 17 height 17
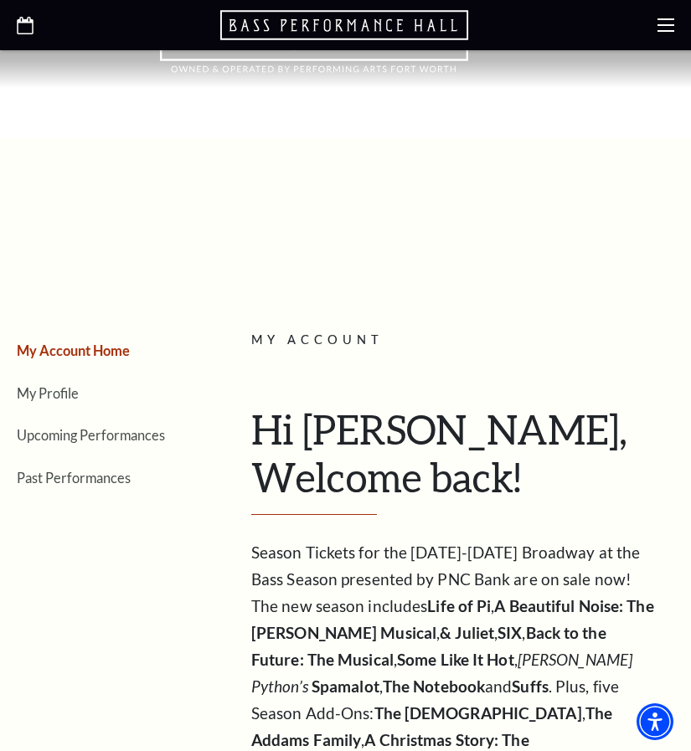
click at [664, 28] on icon at bounding box center [666, 25] width 17 height 17
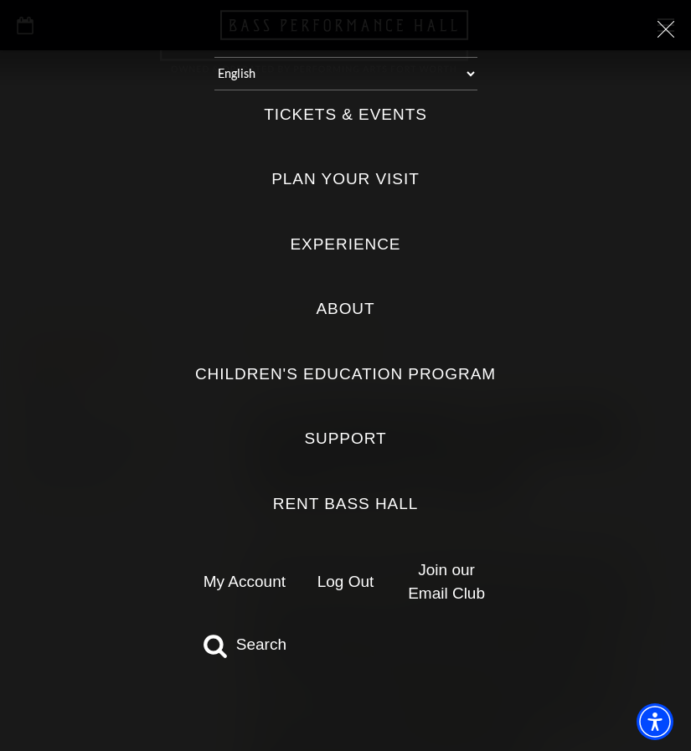
click at [660, 25] on use at bounding box center [666, 29] width 17 height 17
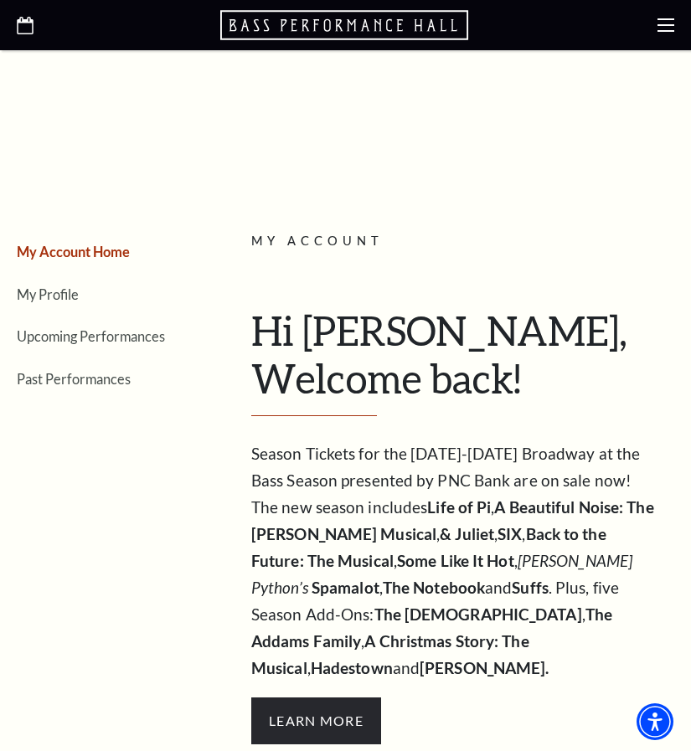
scroll to position [251, 0]
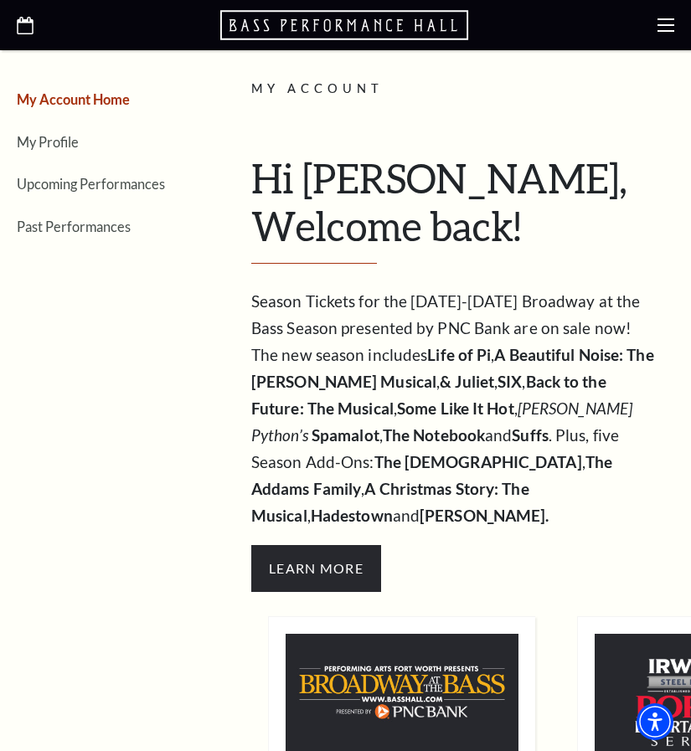
click at [524, 370] on p "Season Tickets for the 2025-2026 Broadway at the Bass Season presented by PNC B…" at bounding box center [456, 408] width 410 height 241
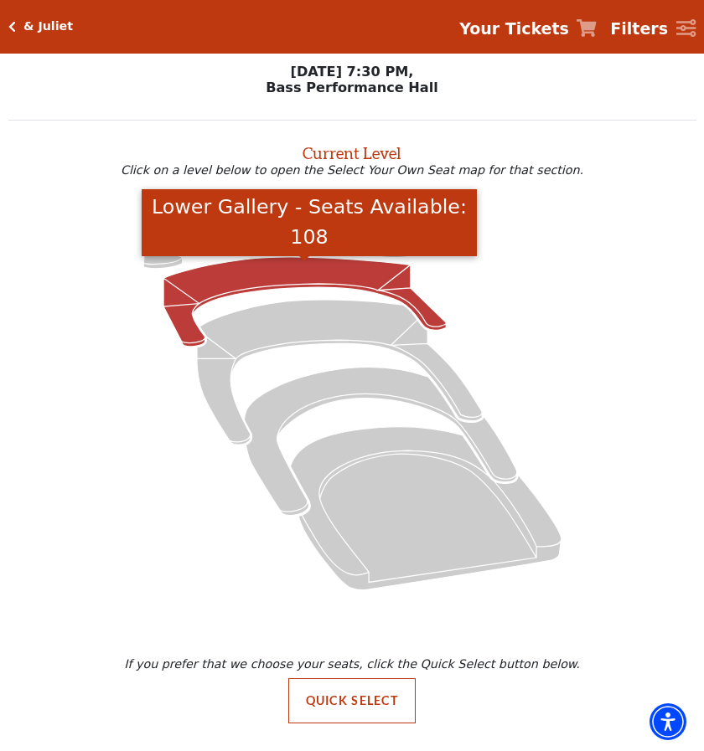
click at [305, 269] on icon "Lower Gallery - Seats Available: 108" at bounding box center [304, 302] width 282 height 90
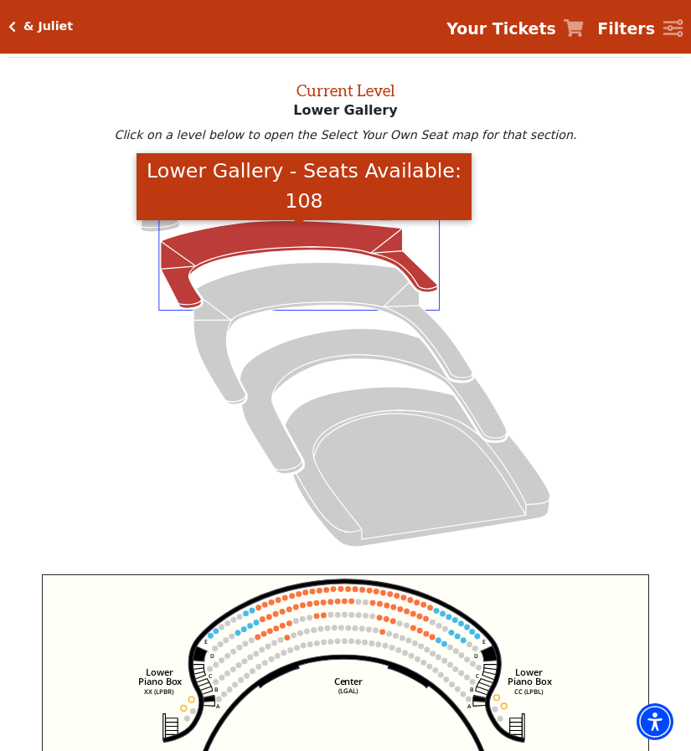
scroll to position [64, 0]
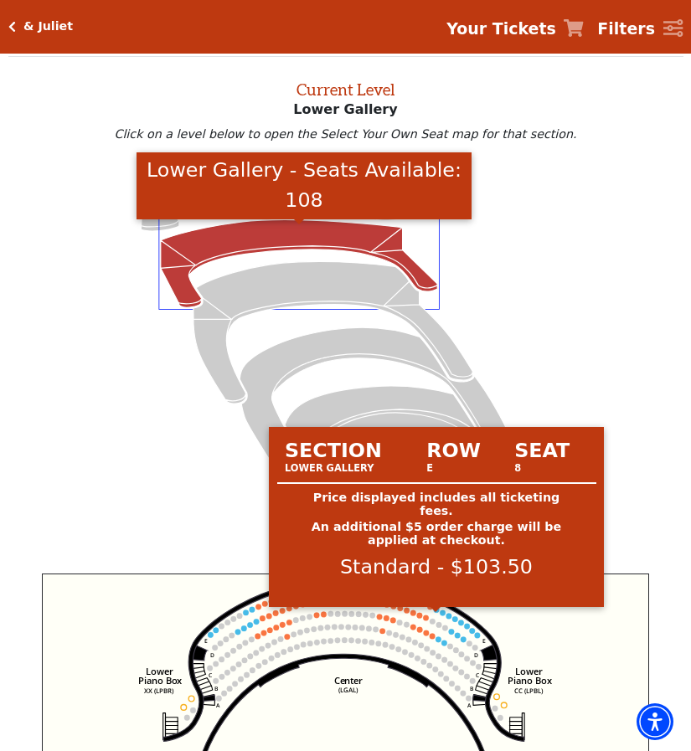
click at [436, 614] on circle at bounding box center [437, 611] width 6 height 6
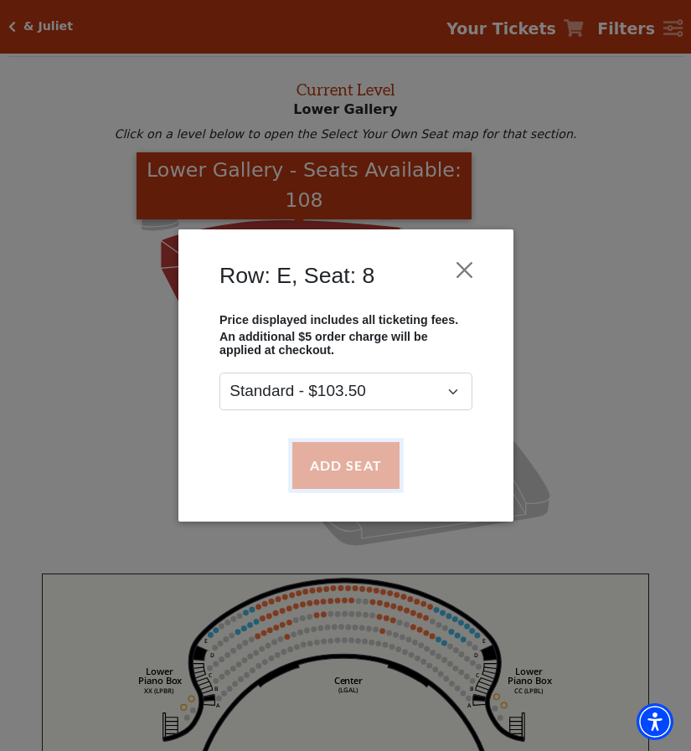
click at [358, 459] on button "Add Seat" at bounding box center [345, 465] width 107 height 47
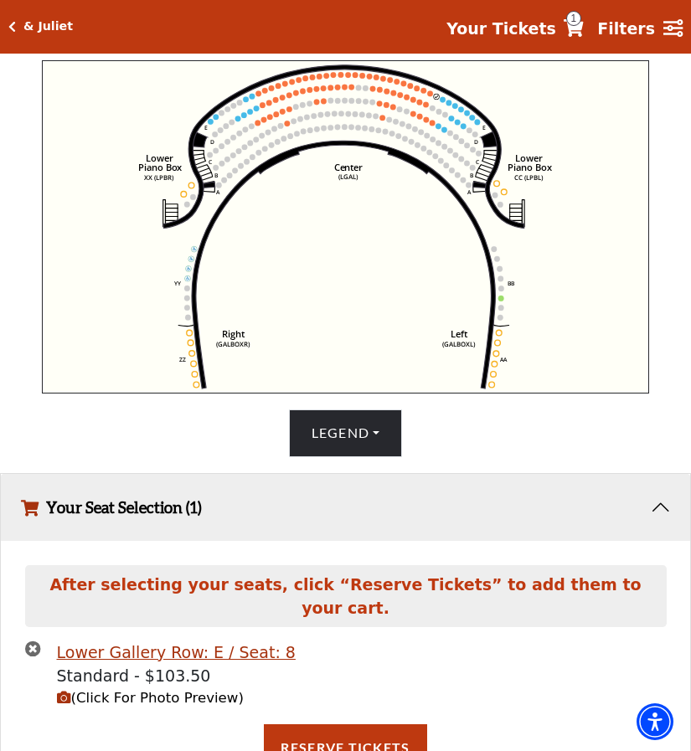
scroll to position [580, 0]
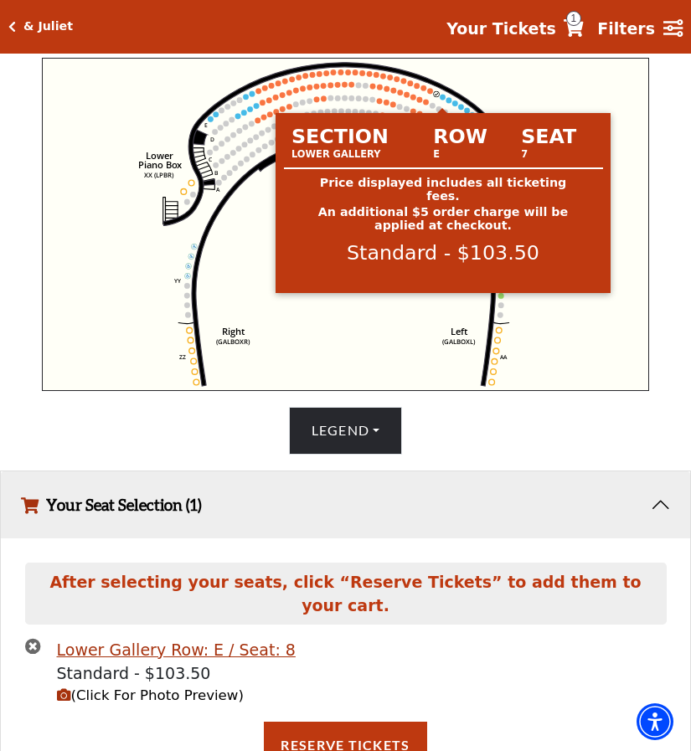
click at [443, 101] on circle at bounding box center [443, 98] width 6 height 6
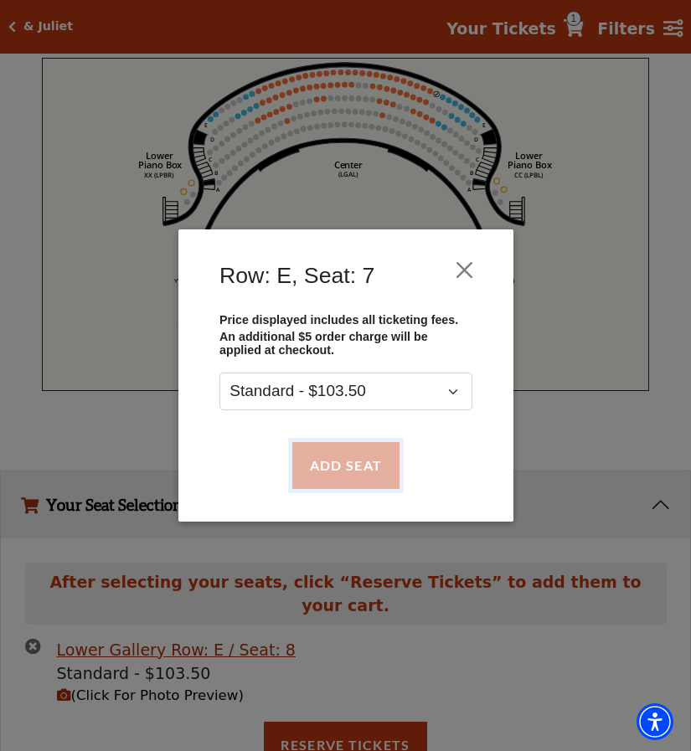
click at [347, 450] on button "Add Seat" at bounding box center [345, 465] width 107 height 47
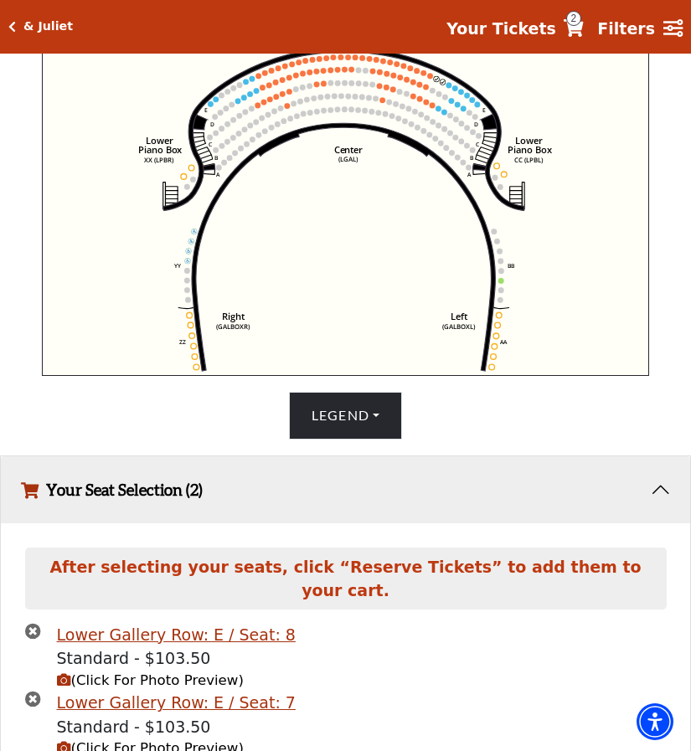
scroll to position [565, 0]
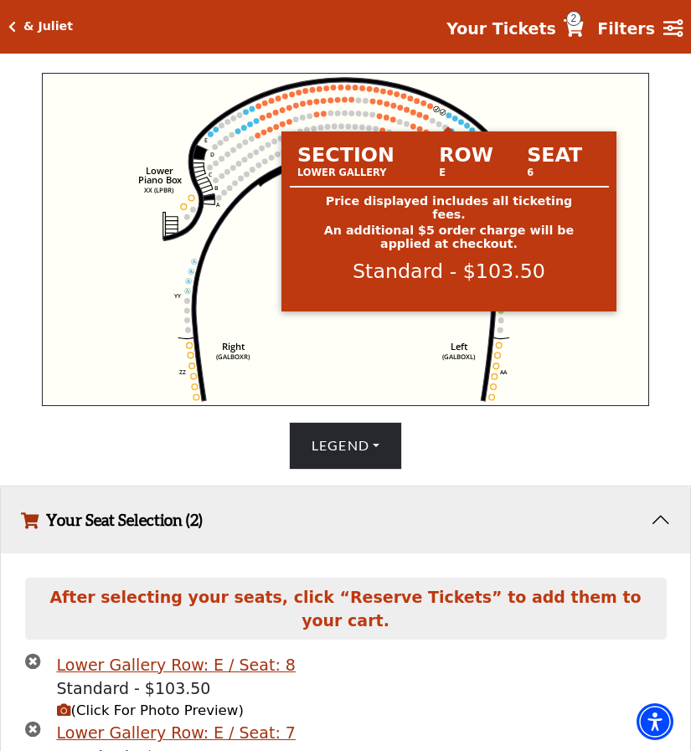
click at [448, 119] on circle at bounding box center [449, 116] width 6 height 6
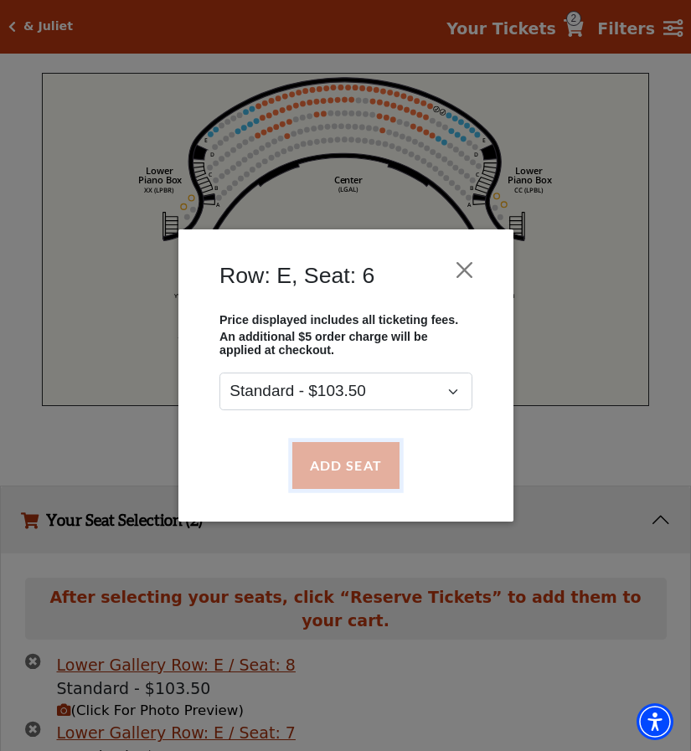
click at [346, 451] on button "Add Seat" at bounding box center [345, 465] width 107 height 47
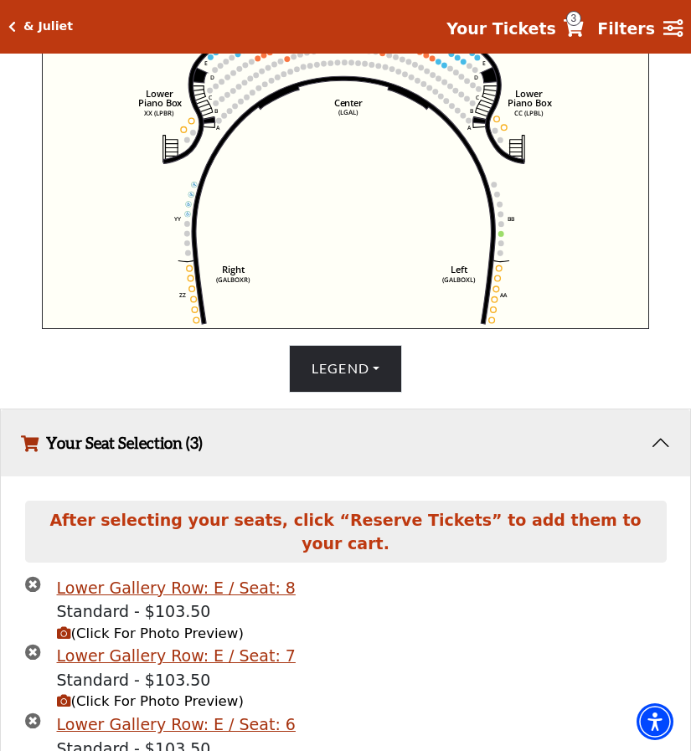
scroll to position [549, 0]
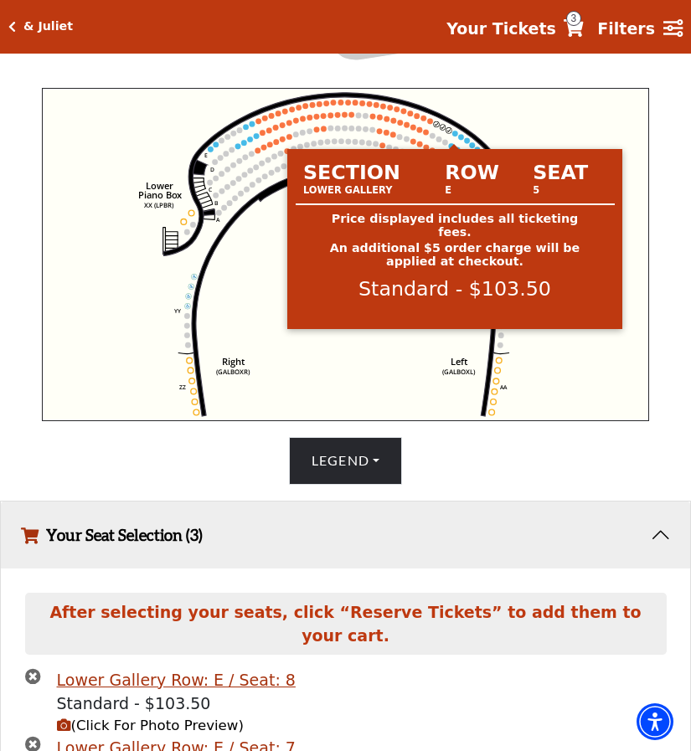
click at [456, 137] on circle at bounding box center [455, 135] width 6 height 6
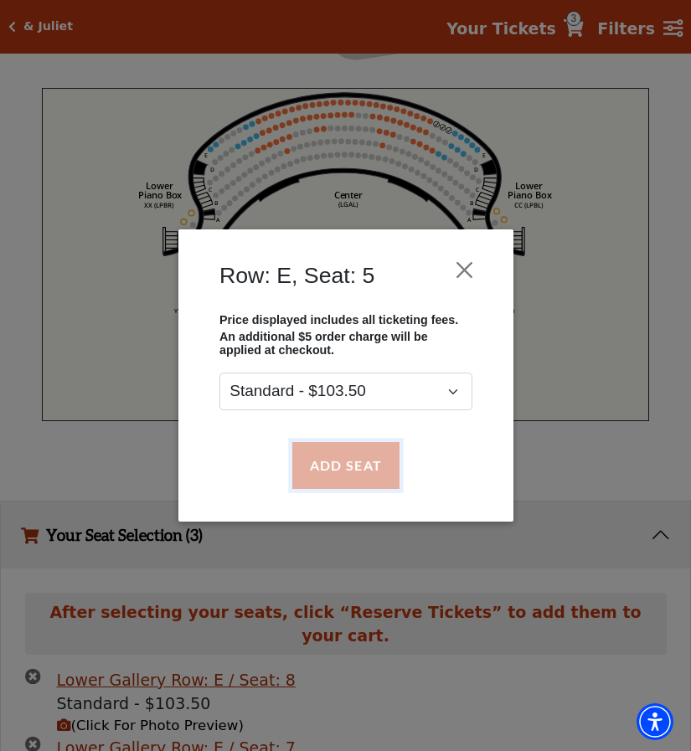
click at [334, 455] on button "Add Seat" at bounding box center [345, 465] width 107 height 47
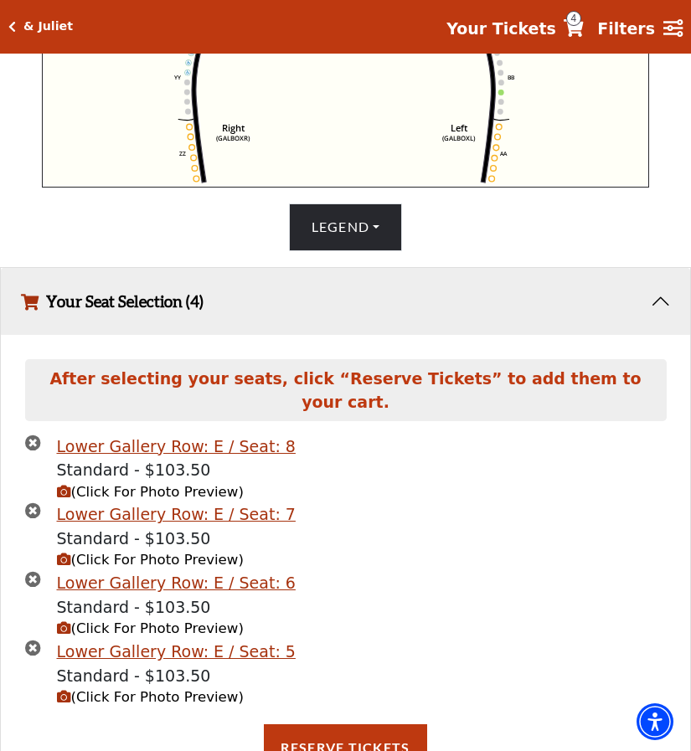
scroll to position [786, 0]
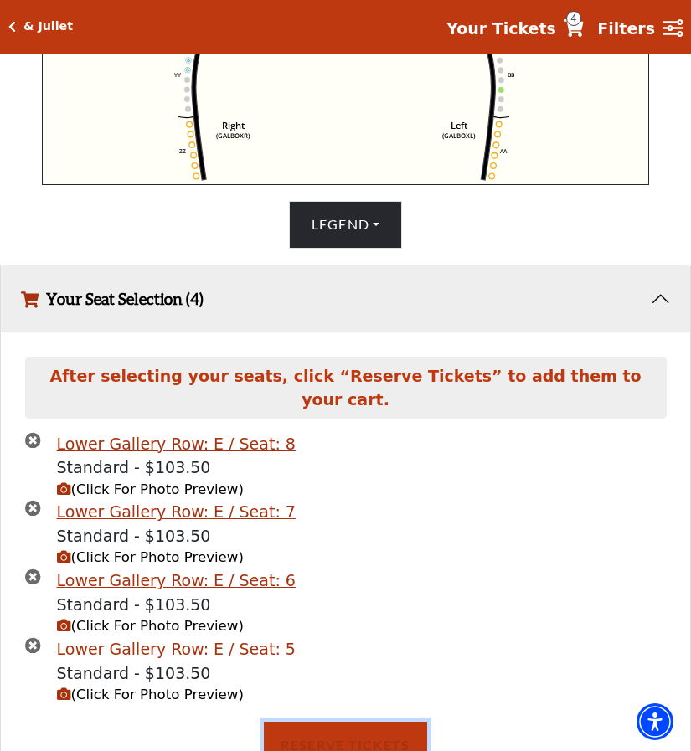
click at [349, 731] on button "Reserve Tickets" at bounding box center [345, 745] width 163 height 47
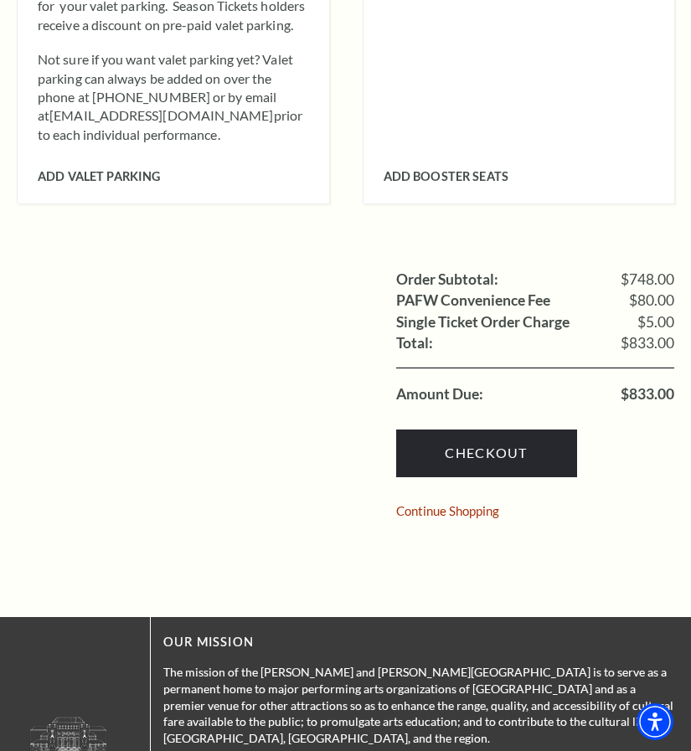
scroll to position [1256, 0]
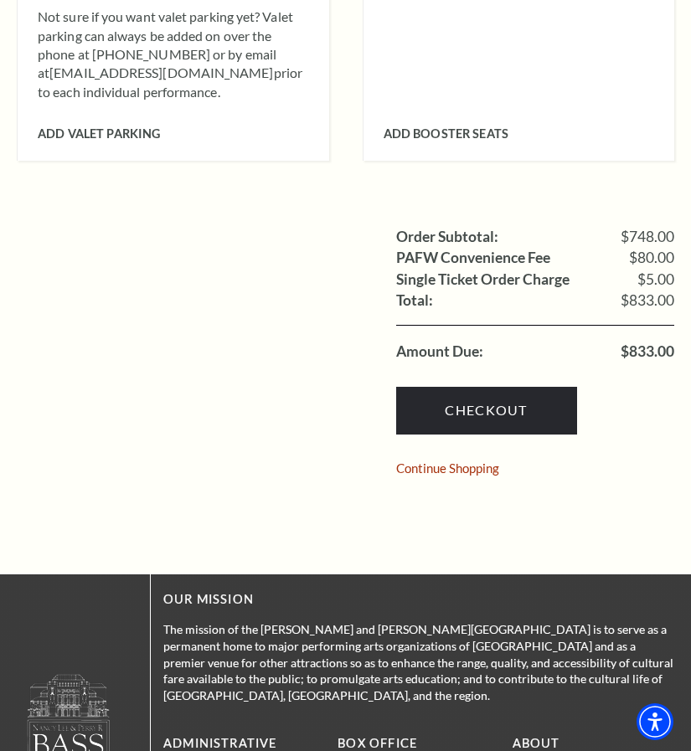
click at [439, 217] on div "Order Subtotal: $748.00 PAFW Convenience Fee $80.00 Single Ticket Order Charge …" at bounding box center [346, 338] width 658 height 305
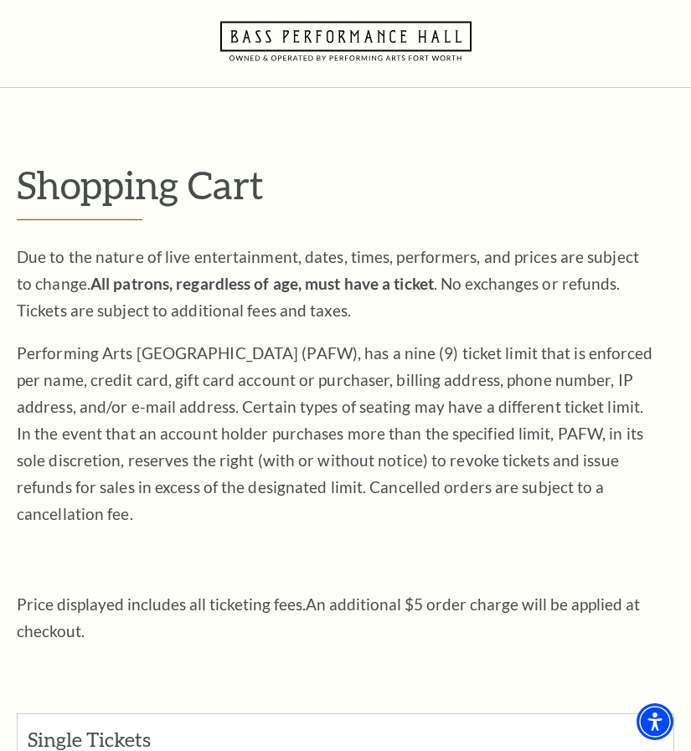
scroll to position [0, 0]
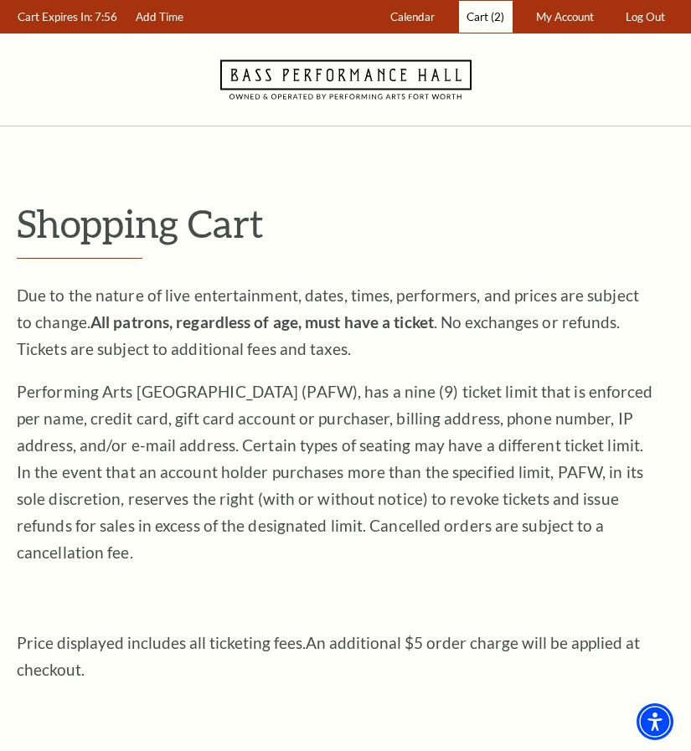
click at [488, 12] on span "Cart" at bounding box center [478, 16] width 22 height 13
click at [560, 360] on p "Due to the nature of live entertainment, dates, times, performers, and prices a…" at bounding box center [335, 322] width 637 height 80
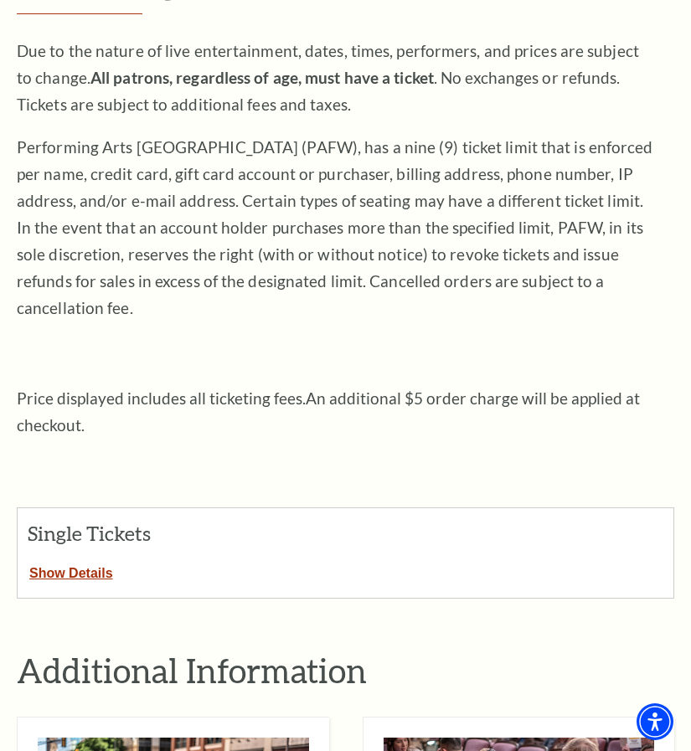
scroll to position [251, 0]
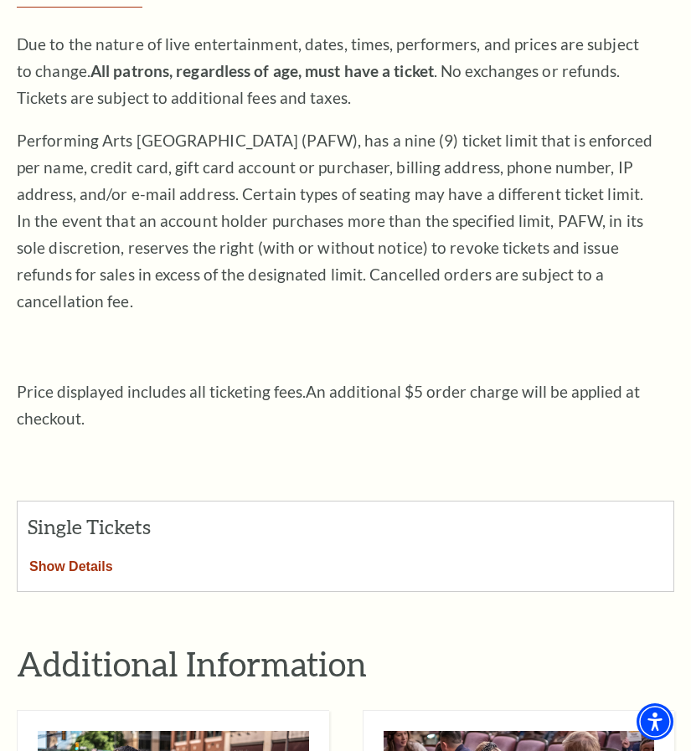
click at [95, 553] on button "Show Details" at bounding box center [71, 564] width 107 height 22
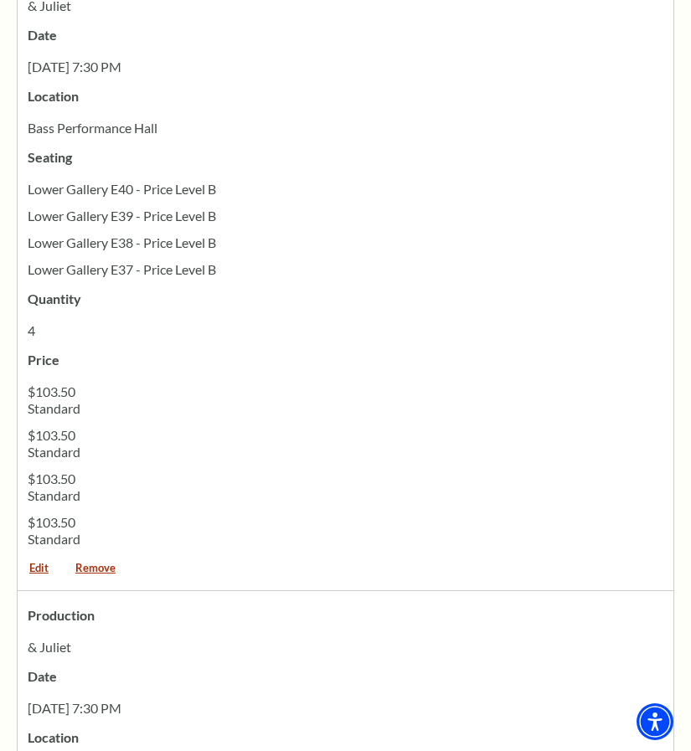
scroll to position [921, 0]
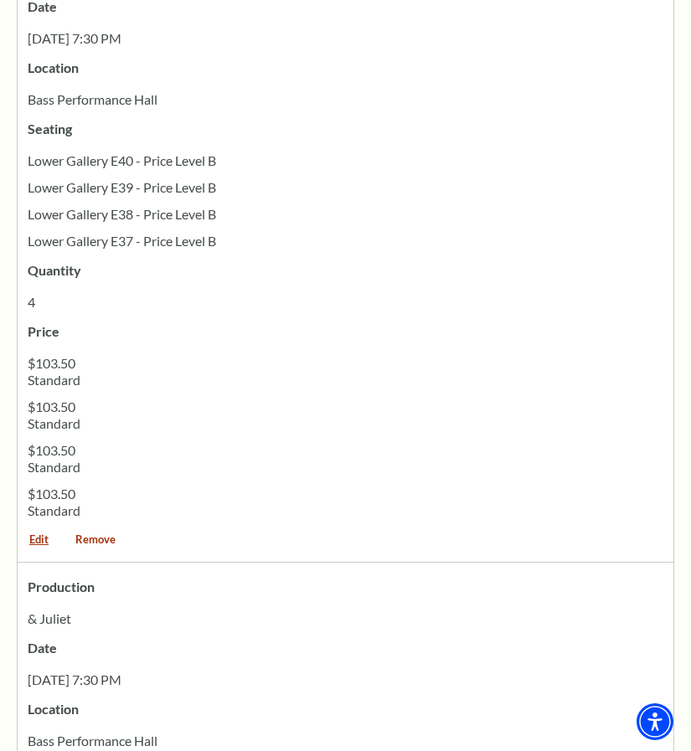
click at [92, 534] on link "Remove" at bounding box center [96, 545] width 64 height 23
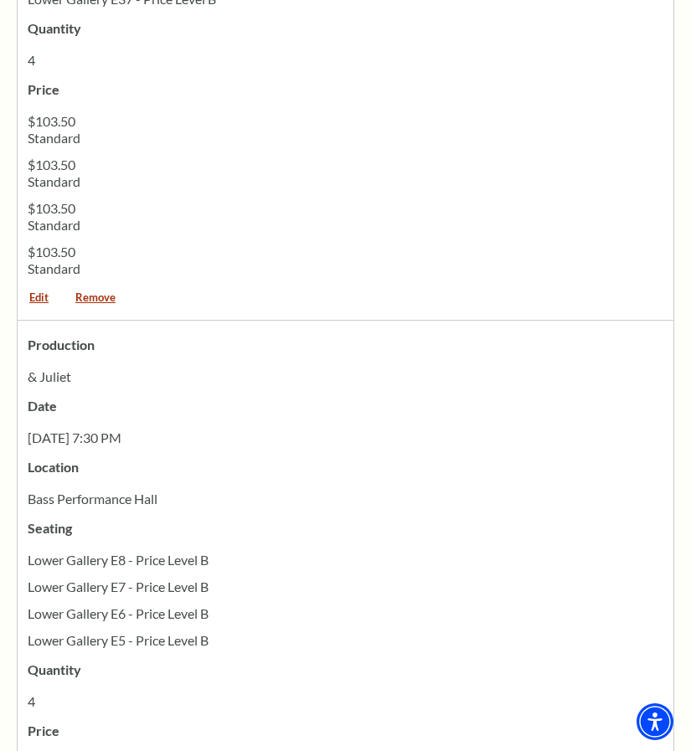
scroll to position [1173, 0]
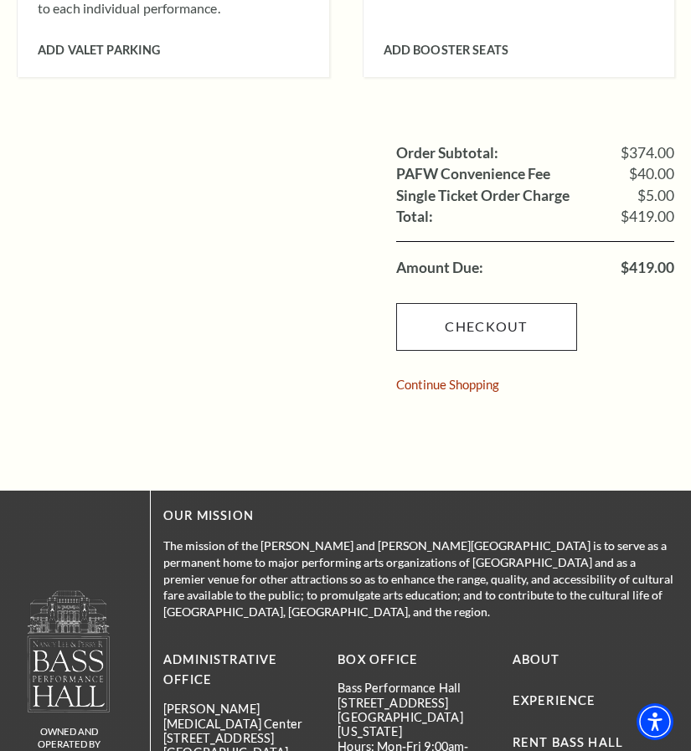
scroll to position [1356, 0]
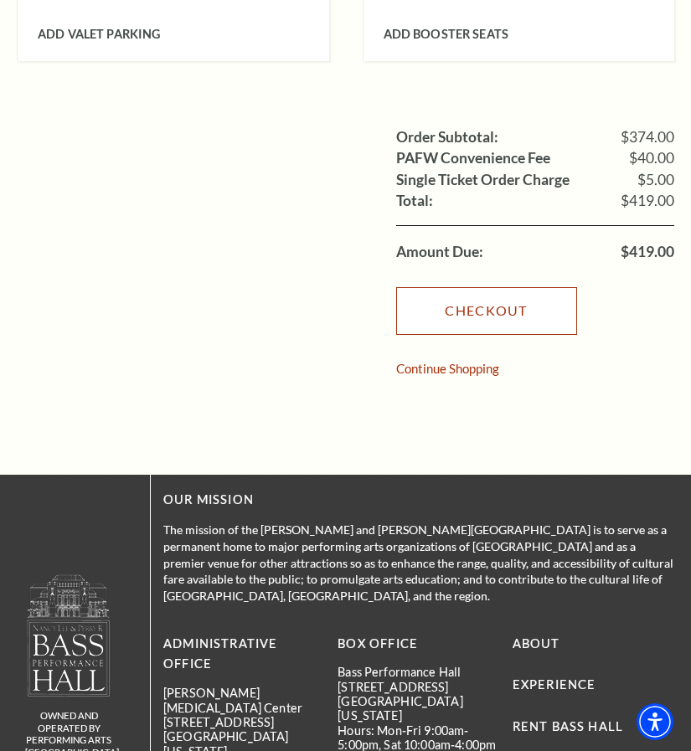
click at [430, 313] on link "Checkout" at bounding box center [486, 310] width 181 height 47
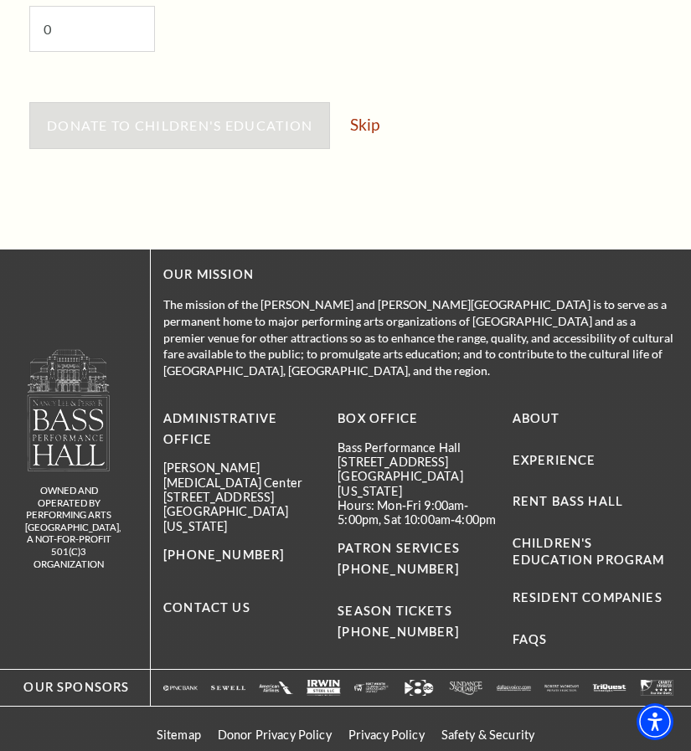
scroll to position [1182, 0]
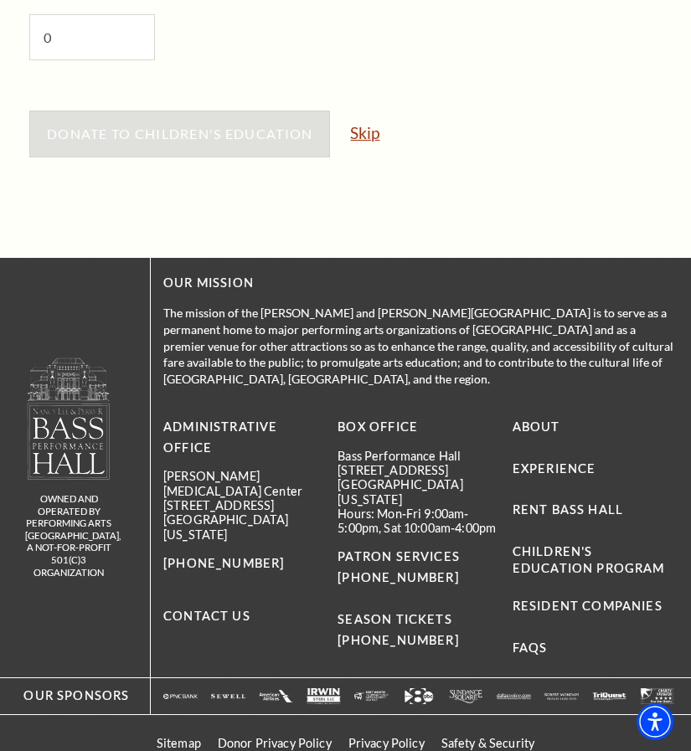
click at [363, 128] on link "Skip" at bounding box center [364, 133] width 29 height 16
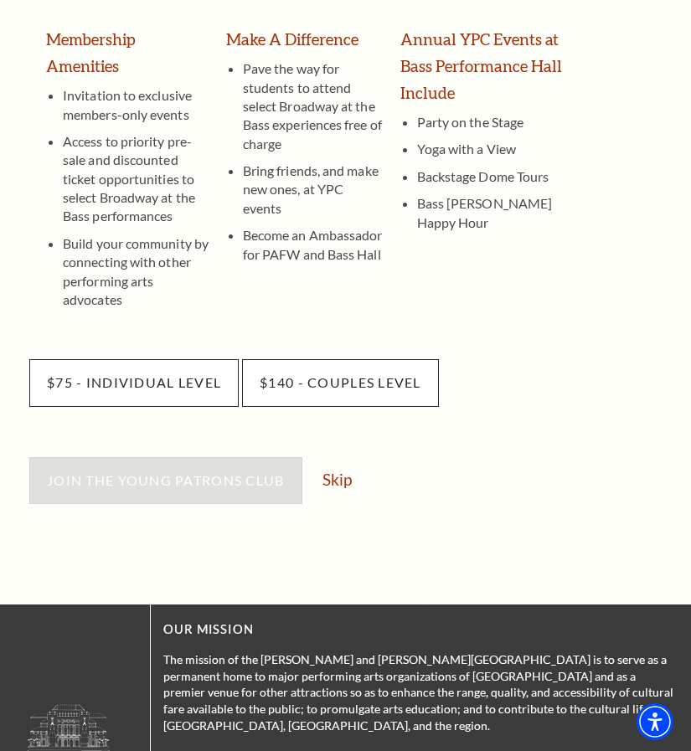
scroll to position [586, 0]
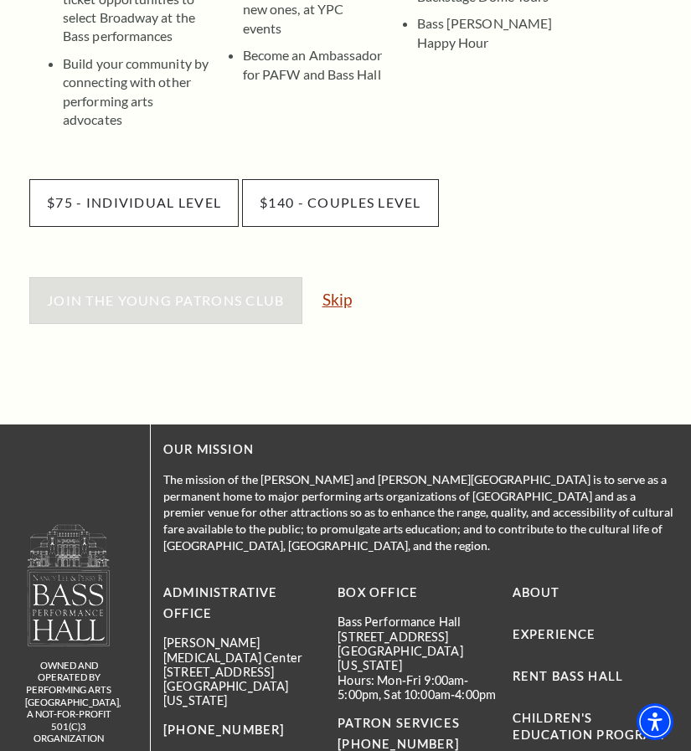
click at [333, 292] on link "Skip" at bounding box center [336, 300] width 29 height 16
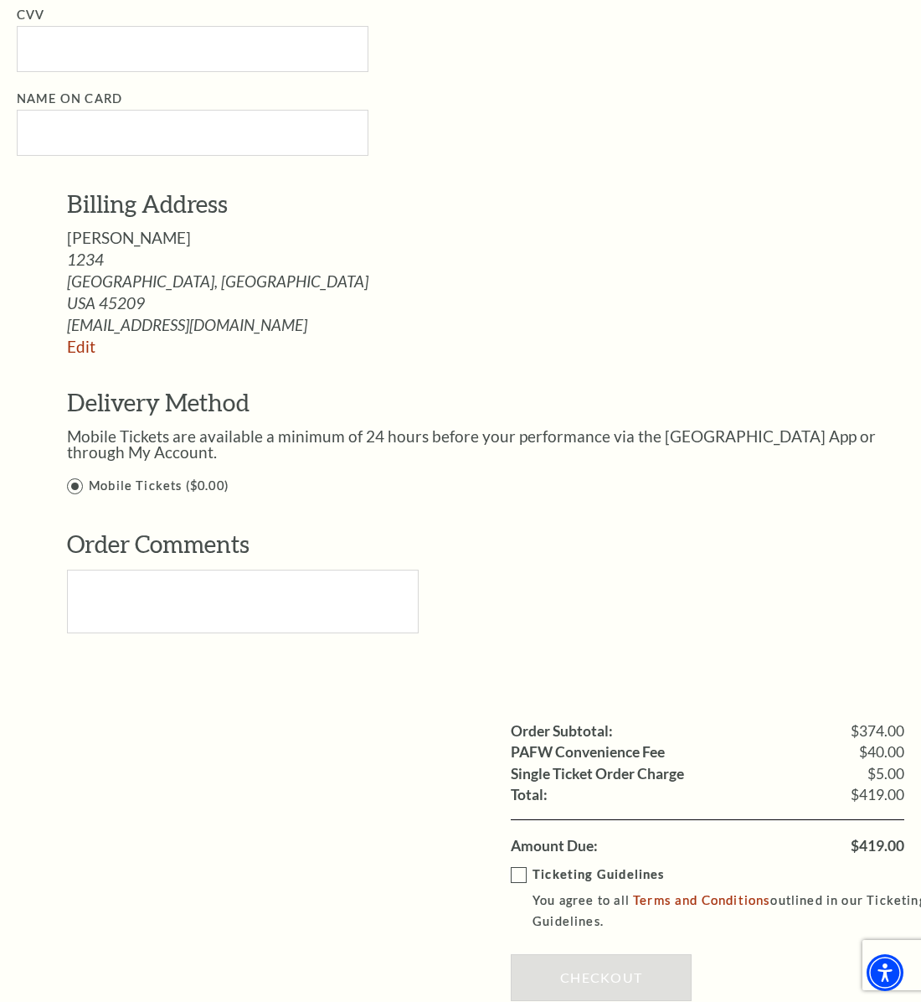
scroll to position [1408, 0]
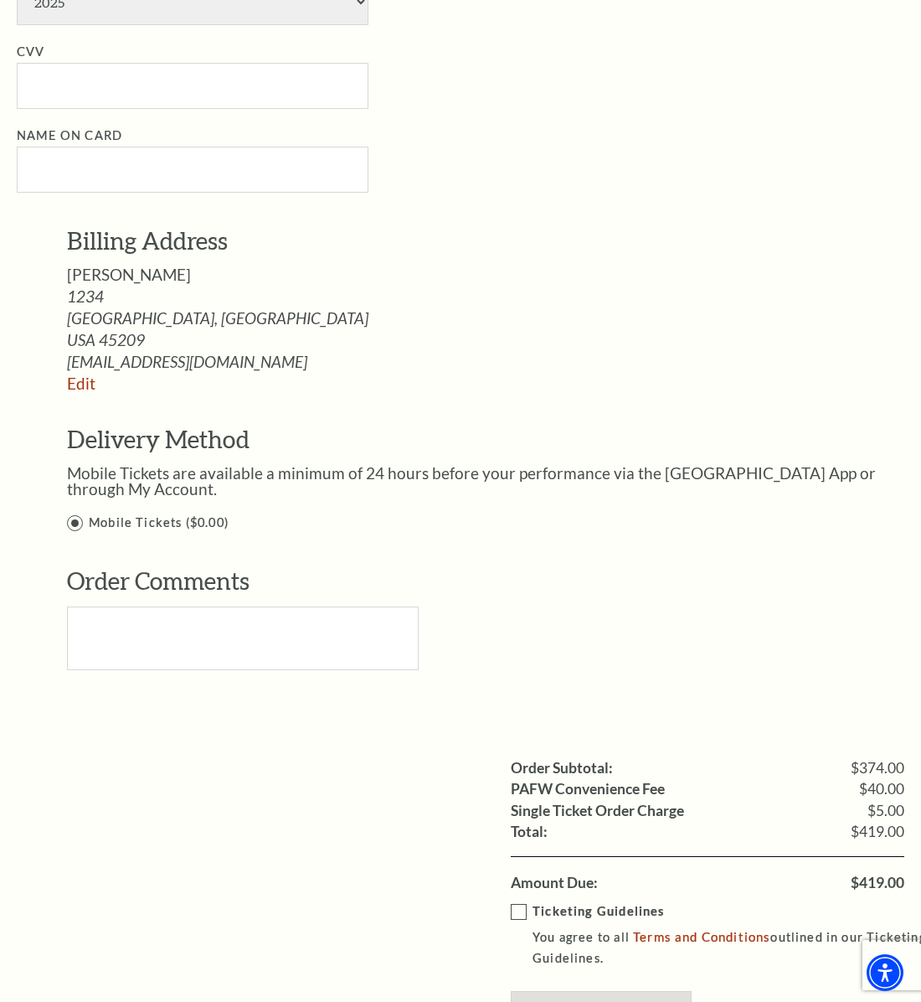
click at [493, 132] on li "Name on Card" at bounding box center [473, 159] width 912 height 67
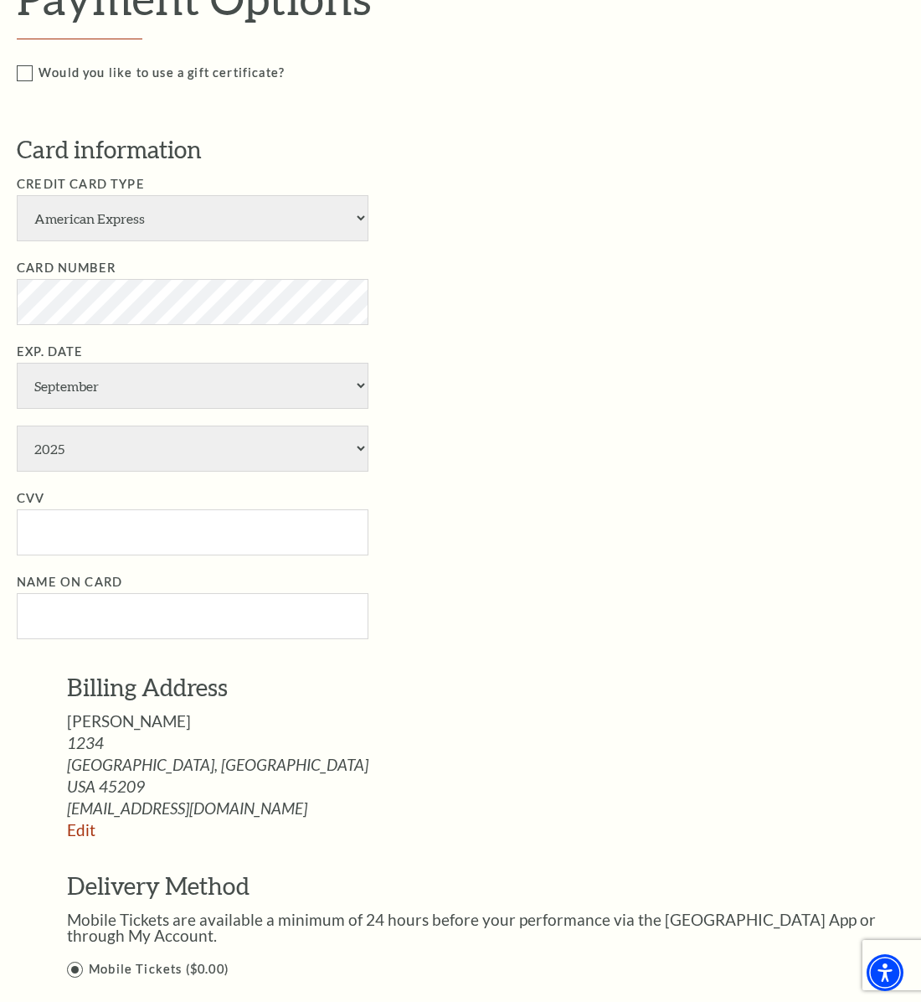
scroll to position [292, 0]
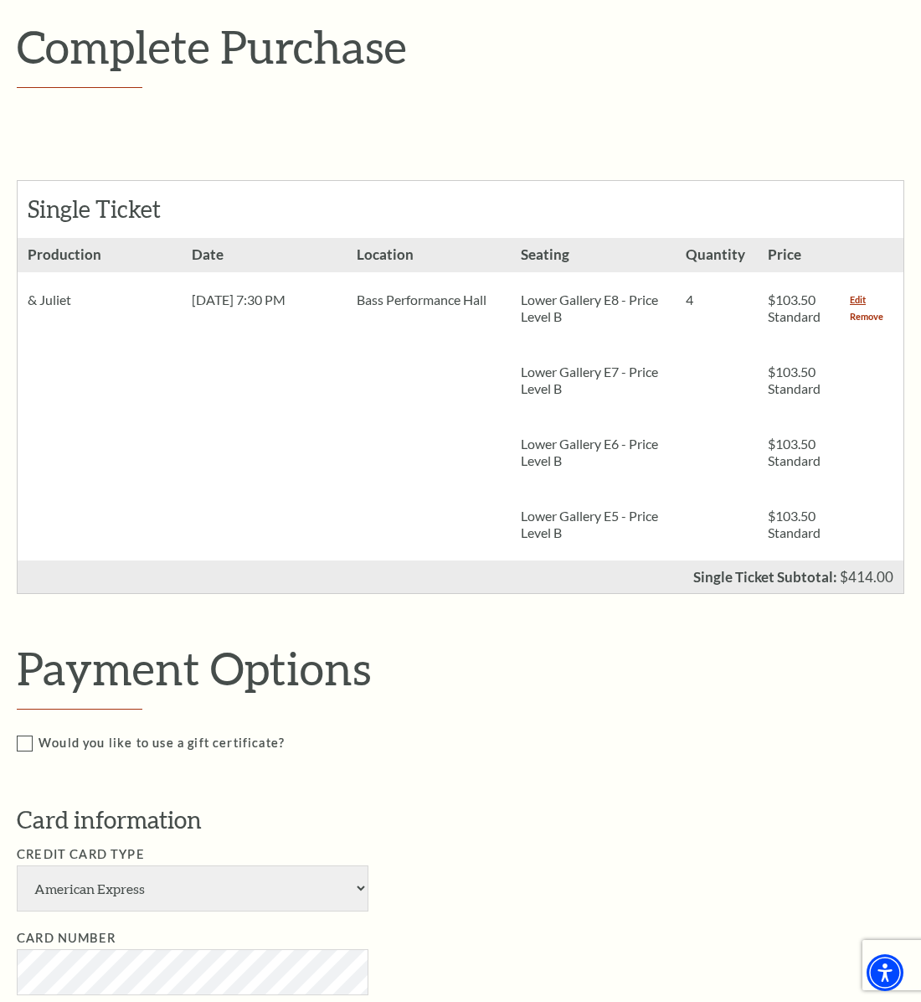
click at [690, 316] on link "Remove" at bounding box center [867, 316] width 34 height 17
